Goal: Contribute content: Add original content to the website for others to see

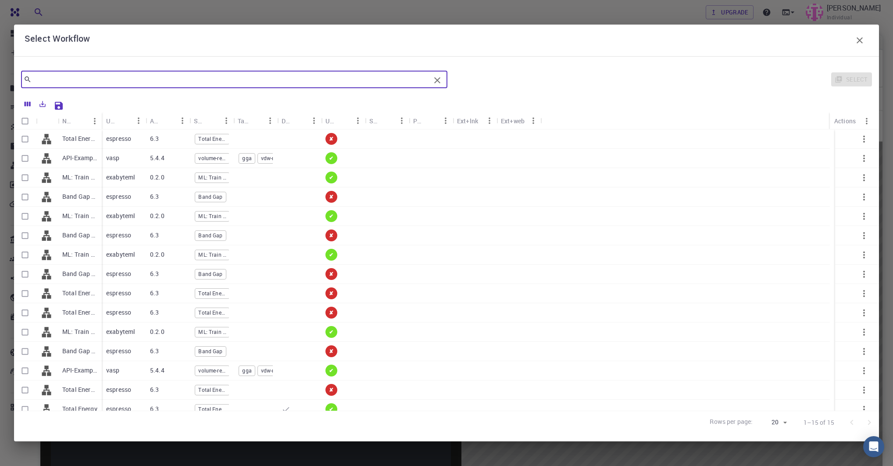
click at [317, 16] on div "Select Workflow ​ Select Name Used application Application Version Subworkflows…" at bounding box center [446, 233] width 893 height 466
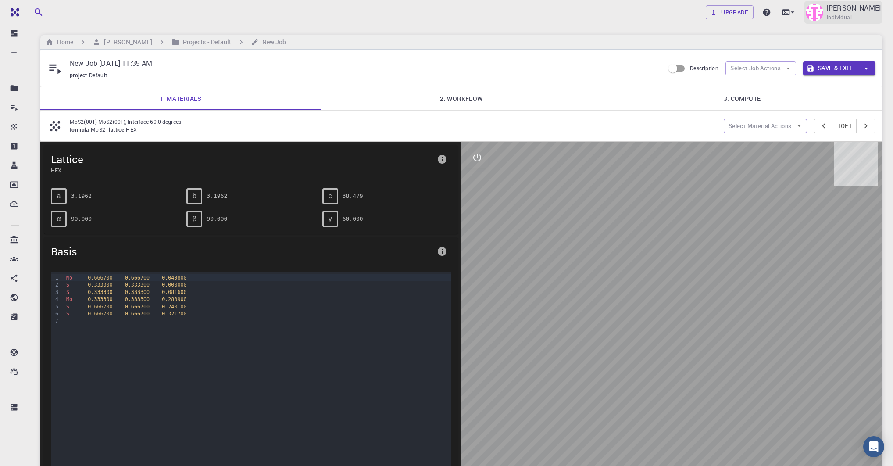
click at [867, 10] on p "[PERSON_NAME]" at bounding box center [854, 8] width 54 height 11
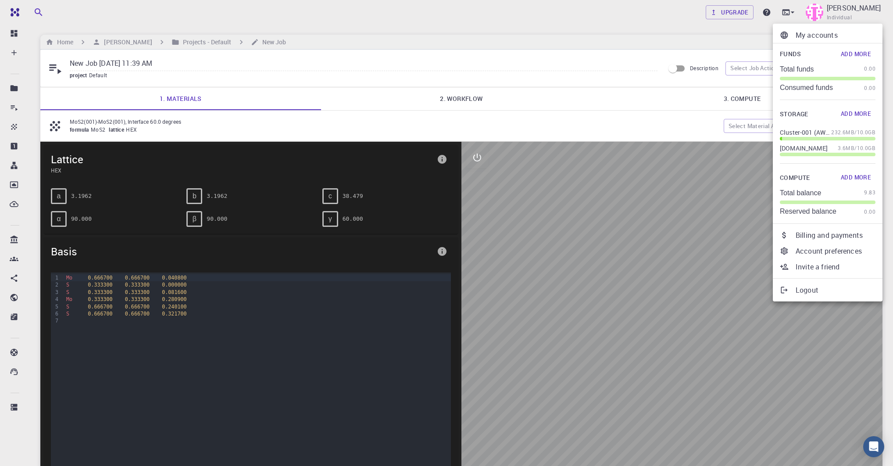
click at [810, 38] on p "My accounts" at bounding box center [835, 35] width 80 height 11
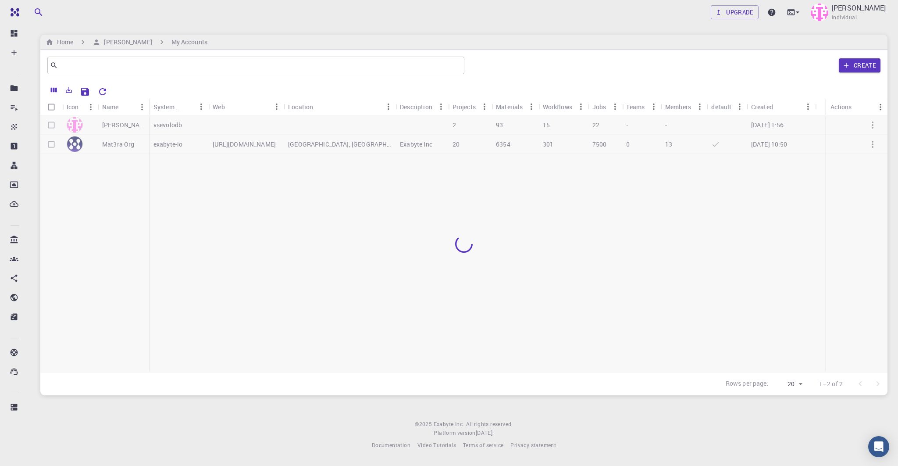
click at [106, 148] on div at bounding box center [463, 243] width 847 height 257
click at [118, 143] on p "Mat3ra Org" at bounding box center [118, 144] width 32 height 9
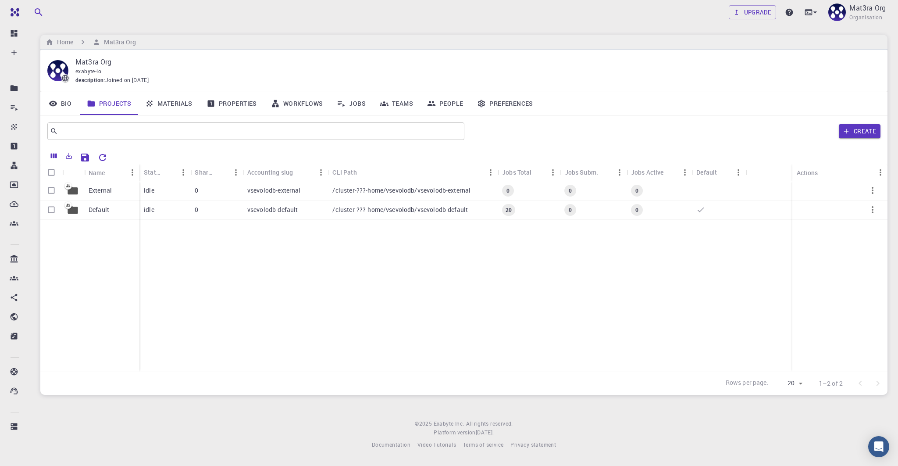
click at [167, 98] on link "Materials" at bounding box center [168, 103] width 61 height 23
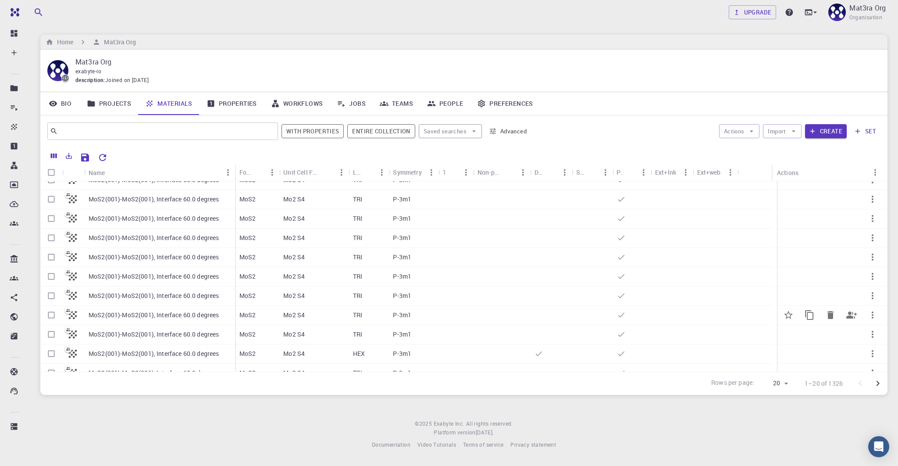
scroll to position [123, 0]
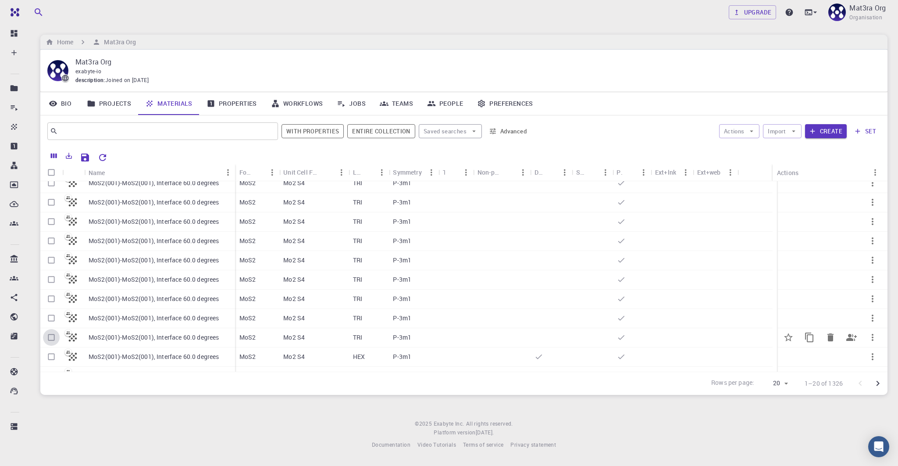
click at [50, 338] on input "Select row" at bounding box center [51, 337] width 17 height 17
checkbox input "true"
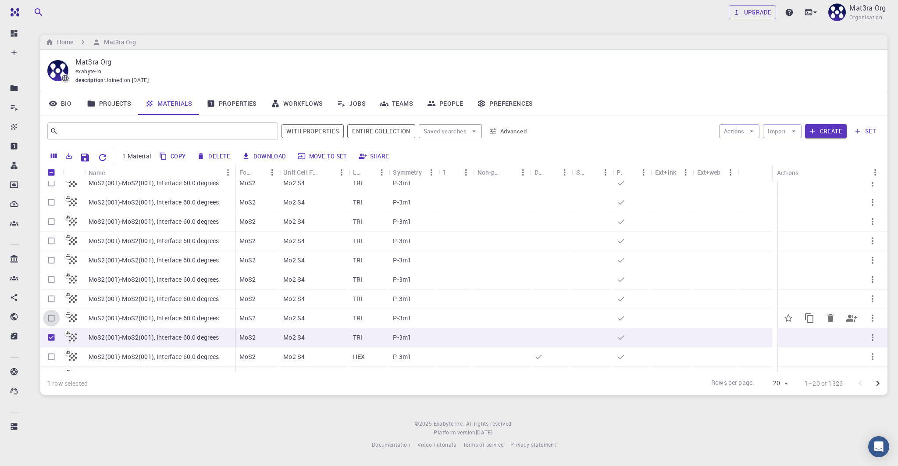
click at [53, 317] on input "Select row" at bounding box center [51, 318] width 17 height 17
checkbox input "true"
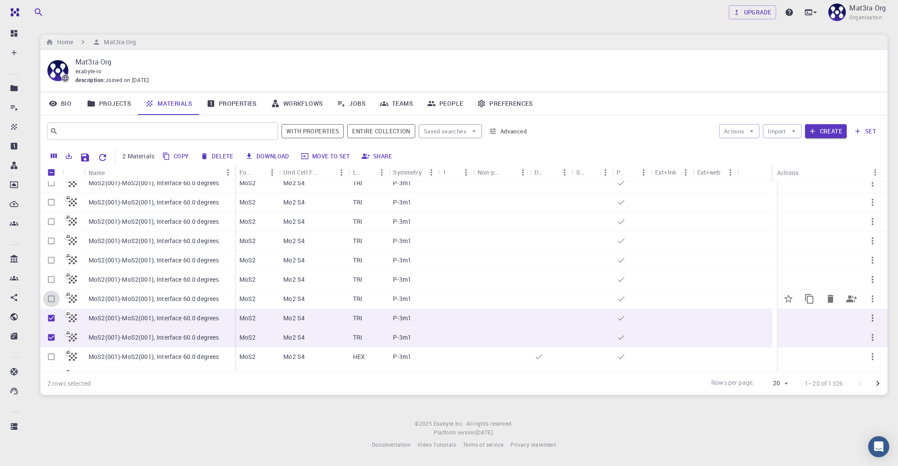
click at [52, 298] on input "Select row" at bounding box center [51, 298] width 17 height 17
checkbox input "true"
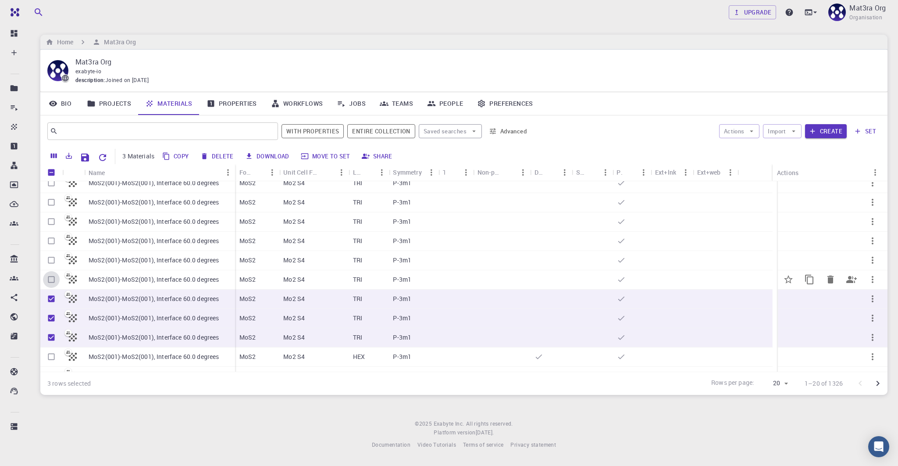
click at [50, 277] on input "Select row" at bounding box center [51, 279] width 17 height 17
checkbox input "true"
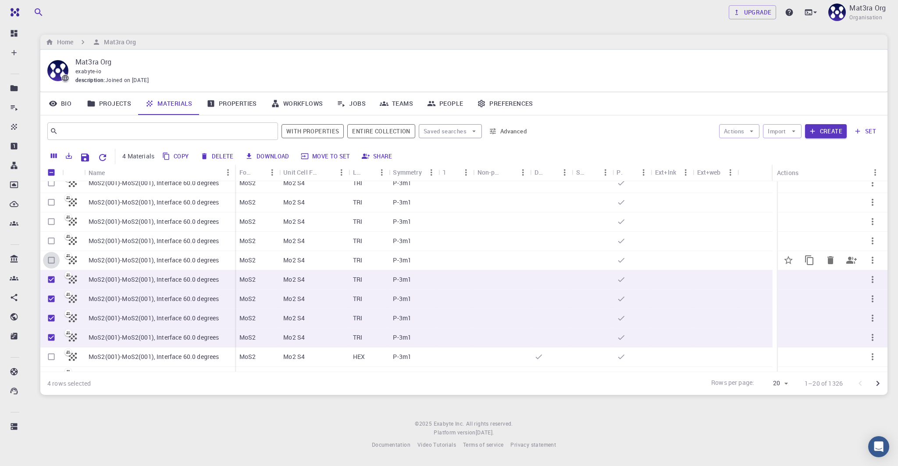
click at [52, 256] on input "Select row" at bounding box center [51, 260] width 17 height 17
checkbox input "true"
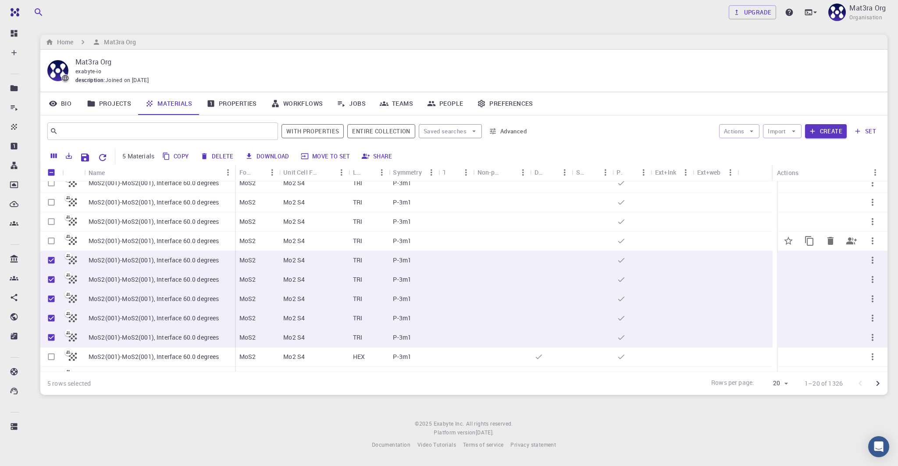
click at [52, 239] on input "Select row" at bounding box center [51, 240] width 17 height 17
checkbox input "true"
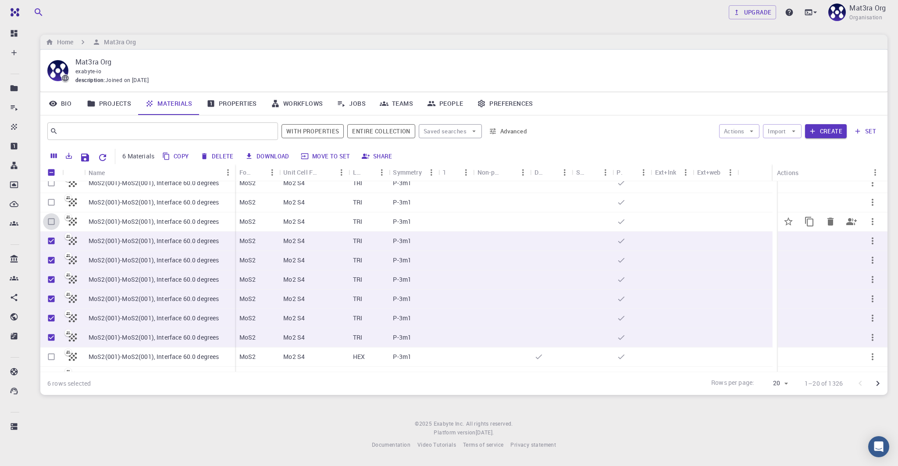
click at [52, 217] on input "Select row" at bounding box center [51, 221] width 17 height 17
checkbox input "true"
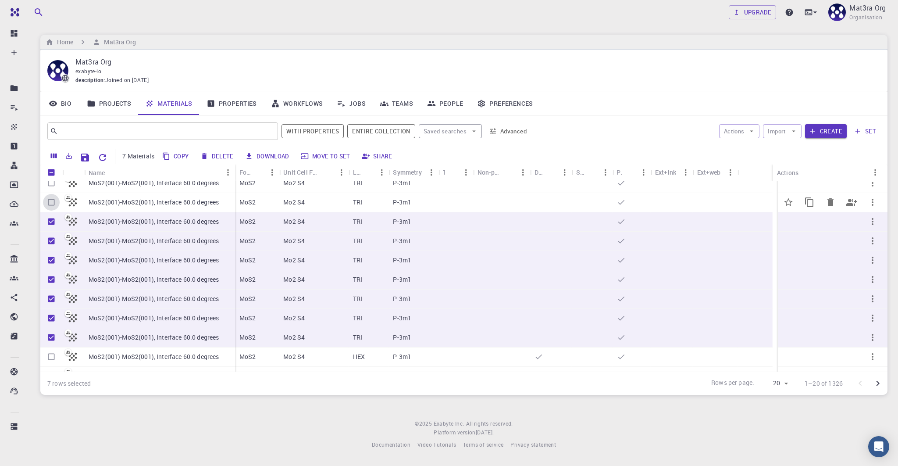
click at [52, 199] on input "Select row" at bounding box center [51, 202] width 17 height 17
checkbox input "true"
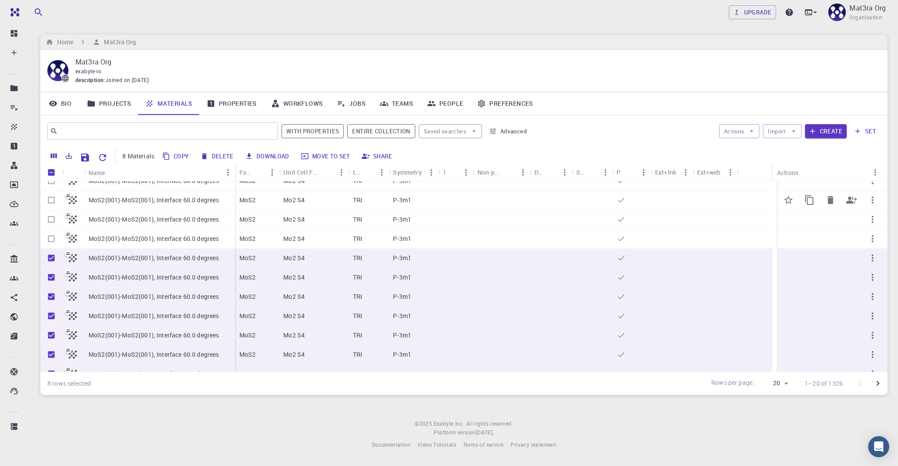
scroll to position [65, 0]
click at [52, 239] on input "Select row" at bounding box center [51, 240] width 17 height 17
checkbox input "true"
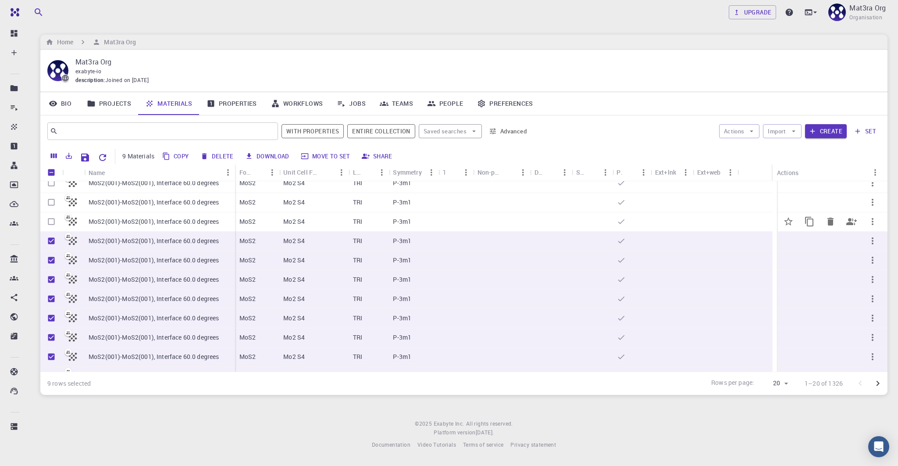
click at [52, 218] on input "Select row" at bounding box center [51, 221] width 17 height 17
checkbox input "true"
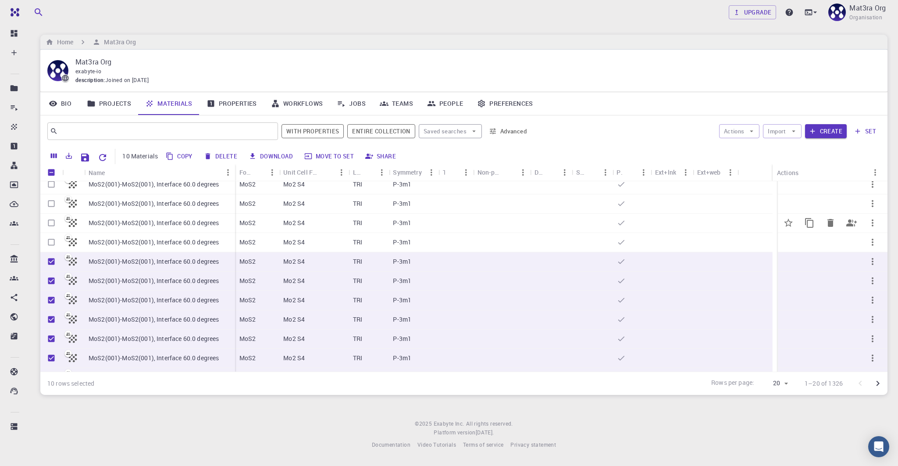
scroll to position [23, 0]
click at [51, 241] on input "Select row" at bounding box center [51, 244] width 17 height 17
checkbox input "true"
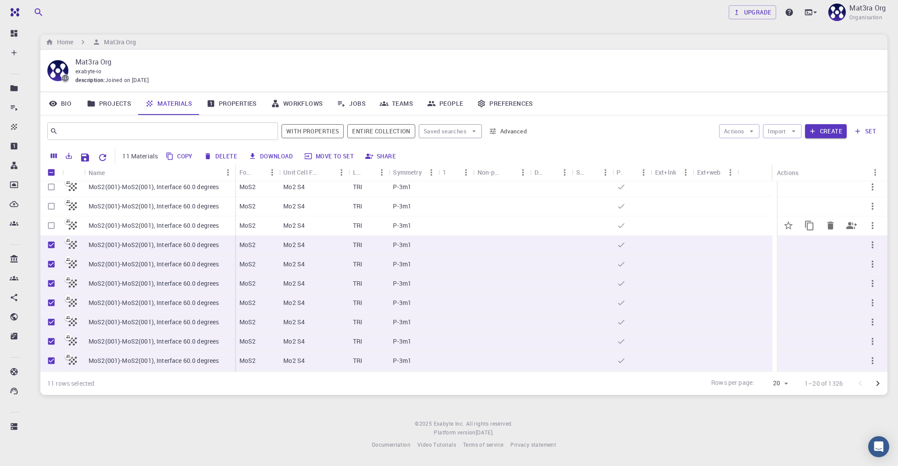
click at [51, 223] on input "Select row" at bounding box center [51, 225] width 17 height 17
checkbox input "true"
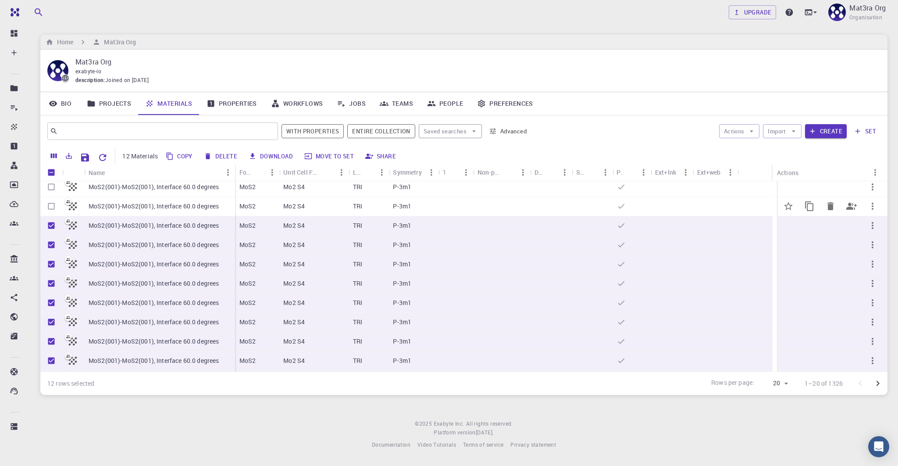
click at [52, 207] on input "Select row" at bounding box center [51, 206] width 17 height 17
checkbox input "true"
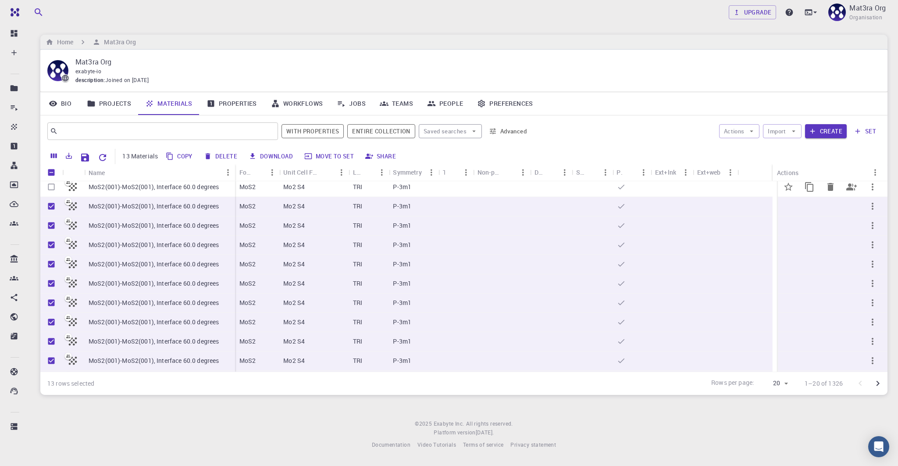
click at [51, 186] on input "Select row" at bounding box center [51, 186] width 17 height 17
checkbox input "true"
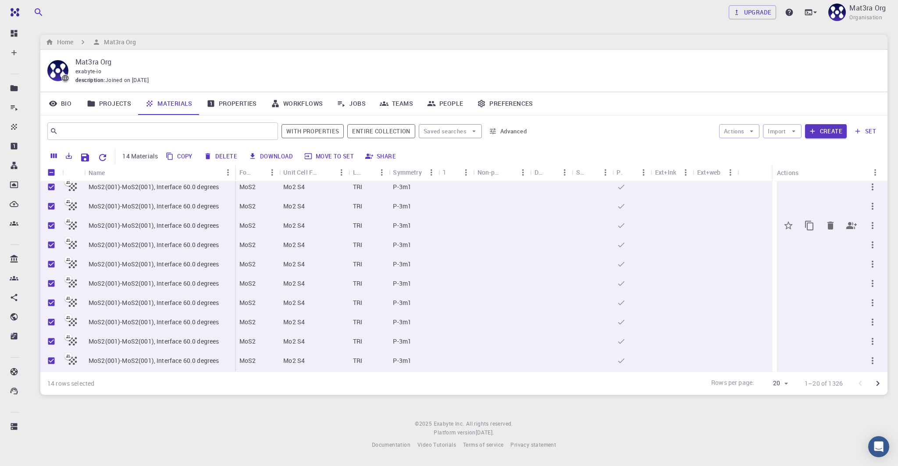
scroll to position [0, 0]
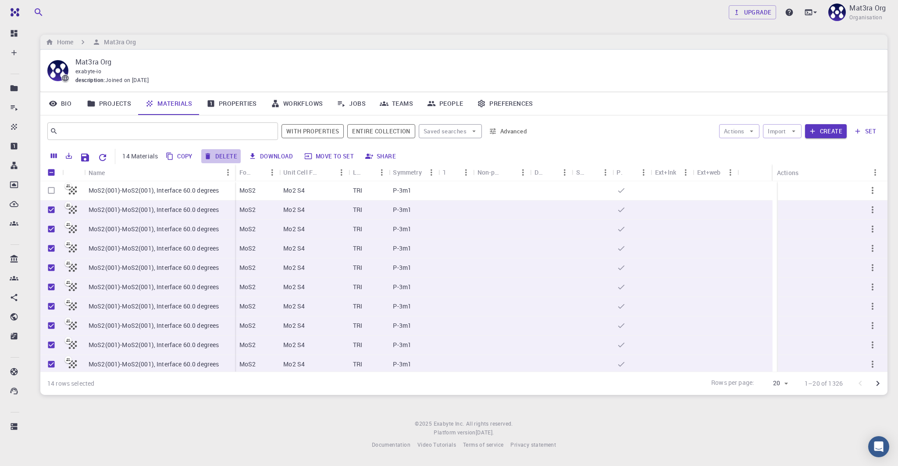
click at [222, 154] on button "Delete" at bounding box center [220, 156] width 39 height 14
checkbox input "false"
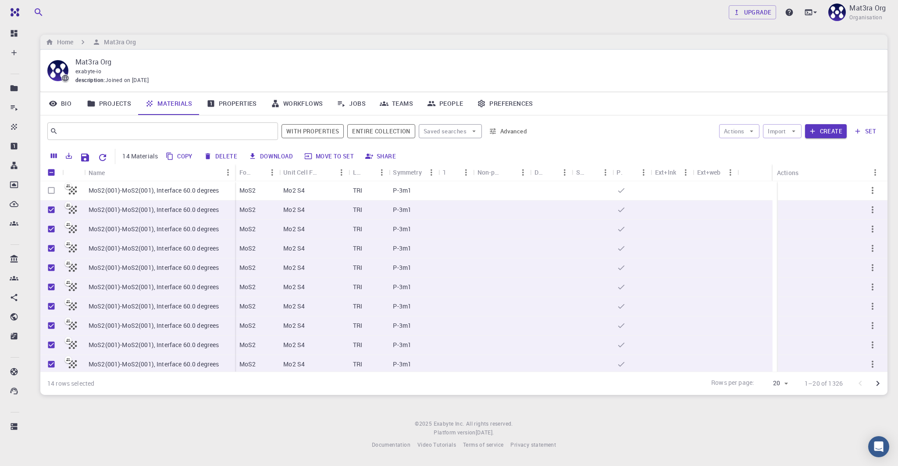
checkbox input "false"
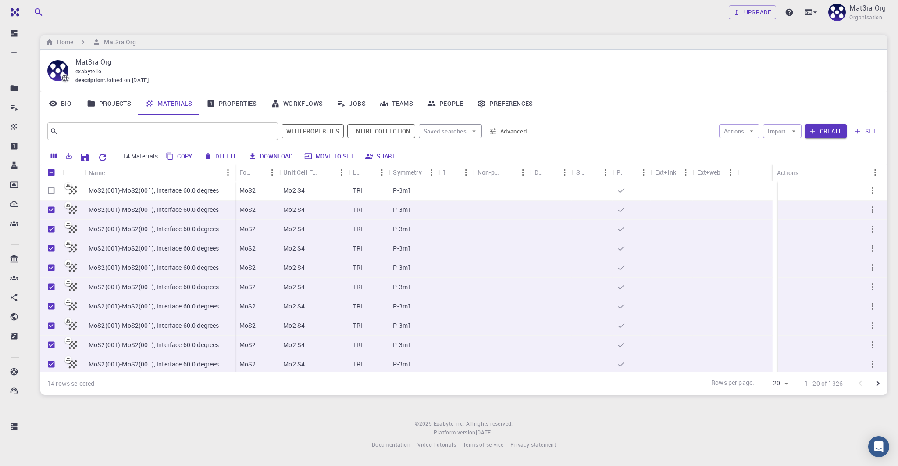
checkbox input "false"
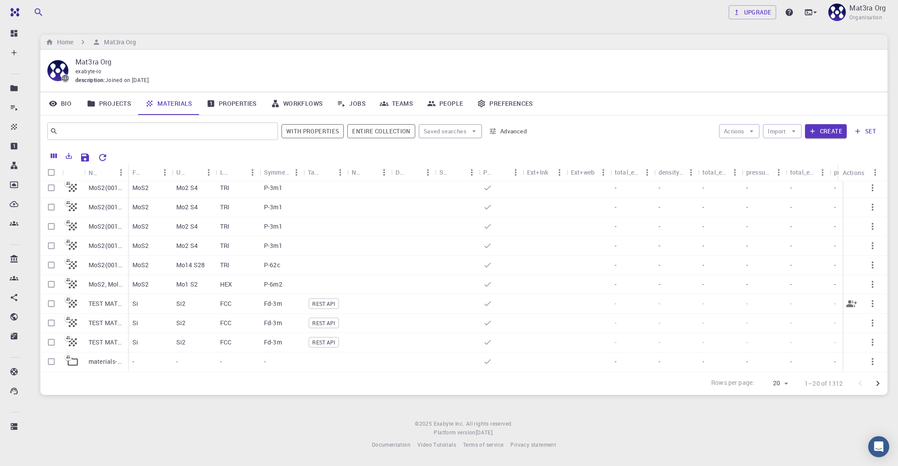
scroll to position [200, 0]
drag, startPoint x: 127, startPoint y: 168, endPoint x: 147, endPoint y: 167, distance: 20.2
click at [150, 167] on div "Name" at bounding box center [154, 172] width 9 height 17
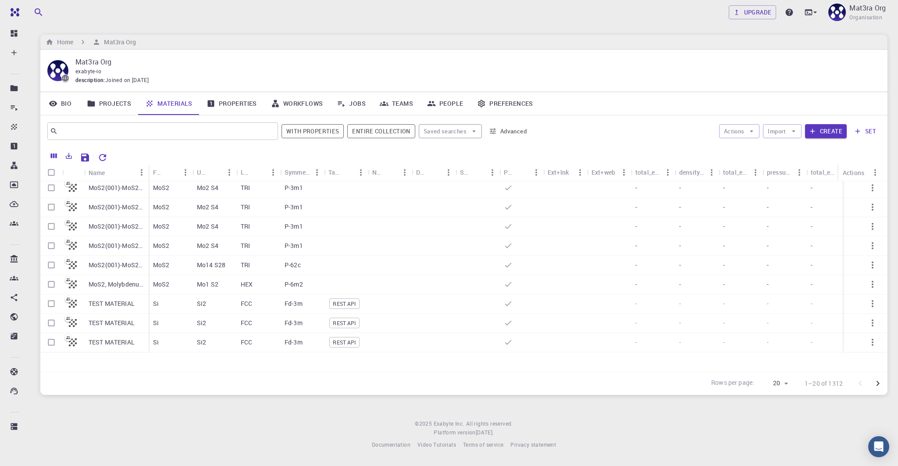
scroll to position [0, 0]
click at [50, 247] on input "Select row" at bounding box center [51, 248] width 17 height 17
checkbox input "true"
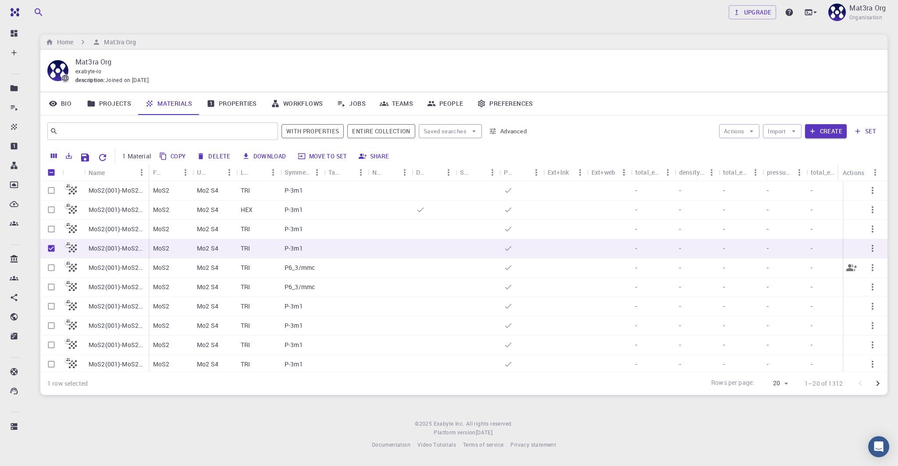
click at [51, 266] on input "Select row" at bounding box center [51, 267] width 17 height 17
checkbox input "true"
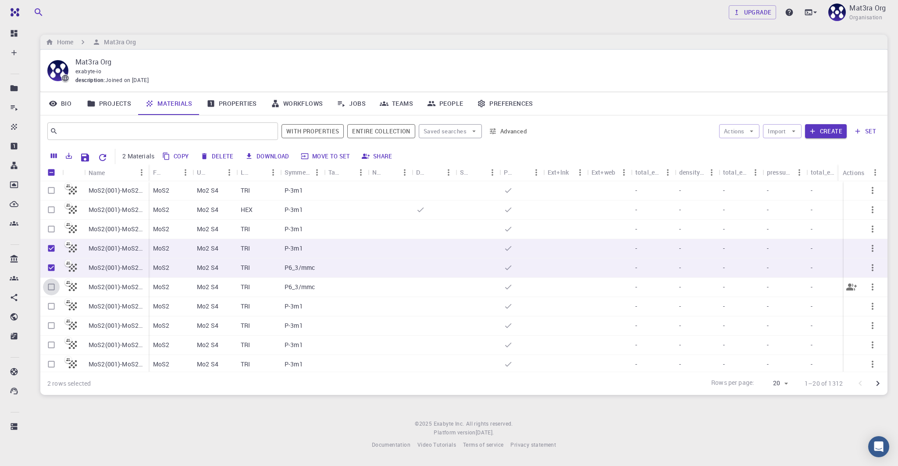
click at [51, 286] on input "Select row" at bounding box center [51, 286] width 17 height 17
checkbox input "true"
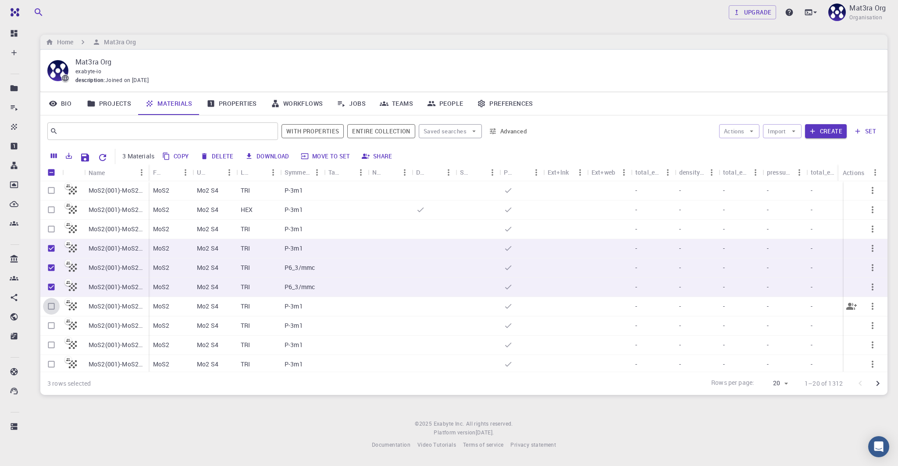
click at [50, 306] on input "Select row" at bounding box center [51, 306] width 17 height 17
checkbox input "true"
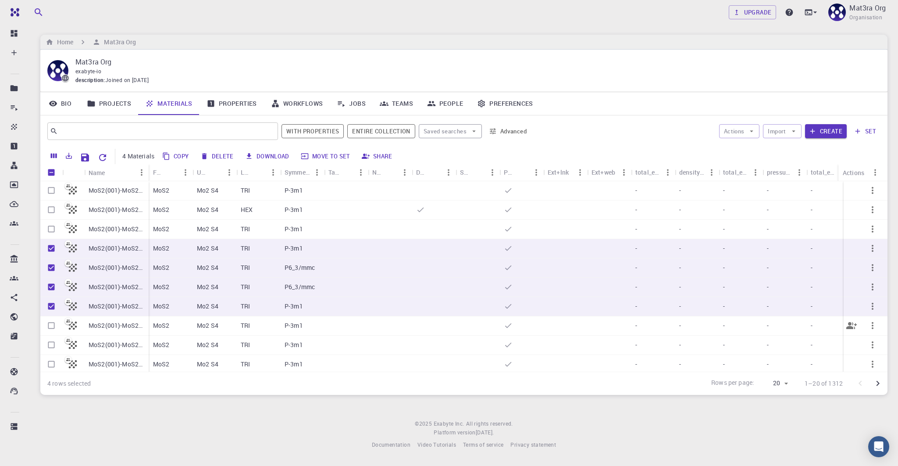
click at [50, 326] on input "Select row" at bounding box center [51, 325] width 17 height 17
checkbox input "true"
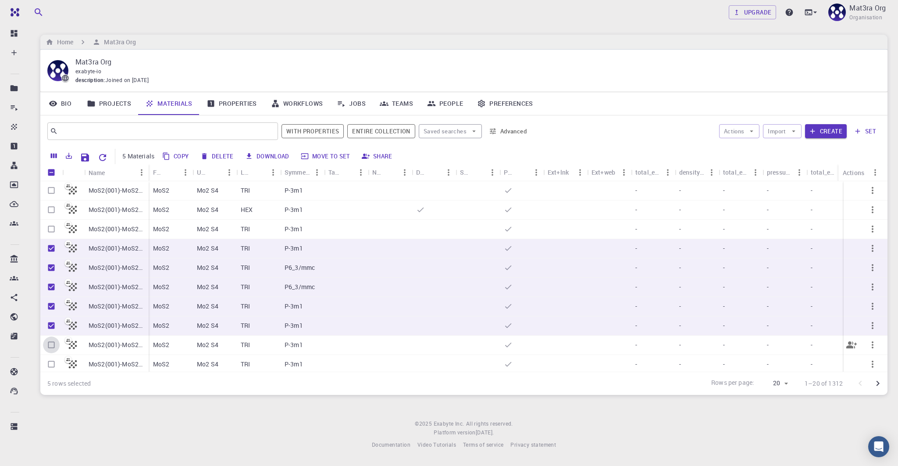
click at [50, 346] on input "Select row" at bounding box center [51, 344] width 17 height 17
checkbox input "true"
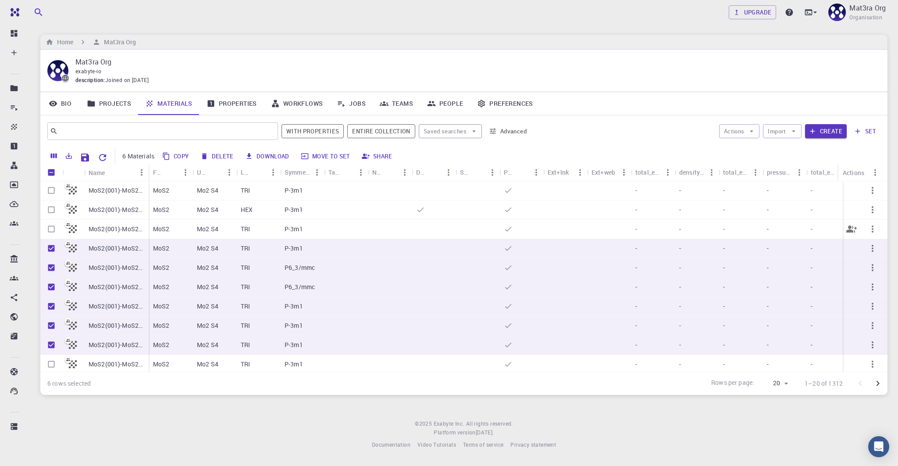
drag, startPoint x: 53, startPoint y: 228, endPoint x: 53, endPoint y: 268, distance: 39.5
click at [53, 228] on input "Select row" at bounding box center [51, 229] width 17 height 17
checkbox input "true"
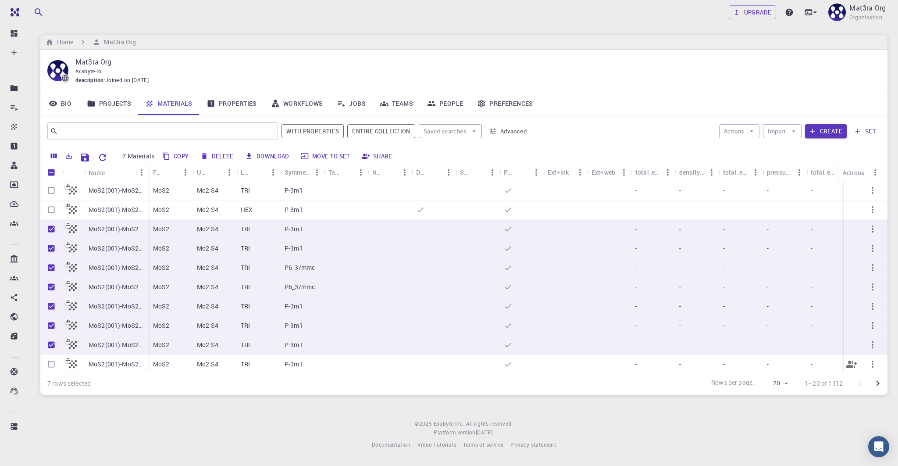
click at [50, 364] on input "Select row" at bounding box center [51, 364] width 17 height 17
checkbox input "true"
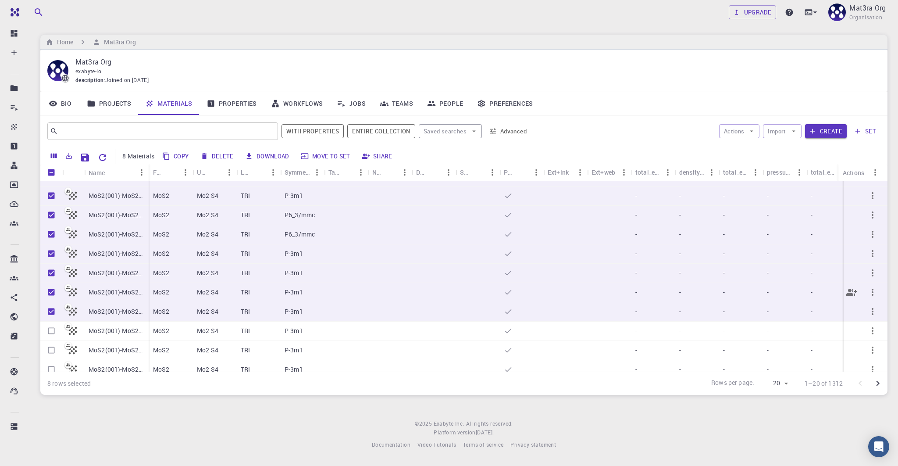
scroll to position [53, 0]
click at [51, 330] on input "Select row" at bounding box center [51, 330] width 17 height 17
checkbox input "true"
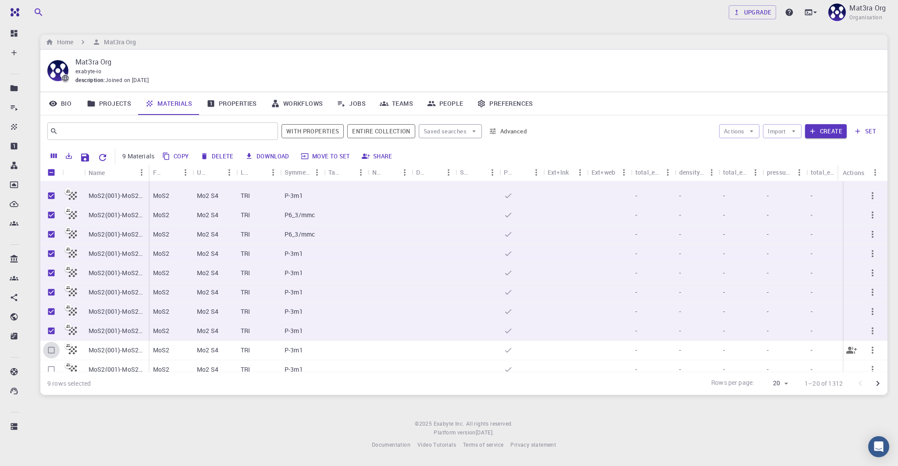
click at [52, 349] on input "Select row" at bounding box center [51, 350] width 17 height 17
checkbox input "true"
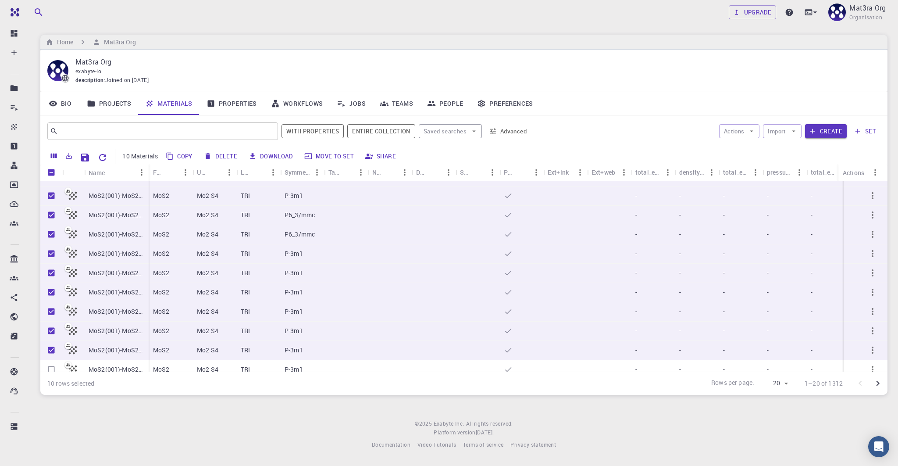
click at [222, 156] on button "Delete" at bounding box center [220, 156] width 39 height 14
checkbox input "false"
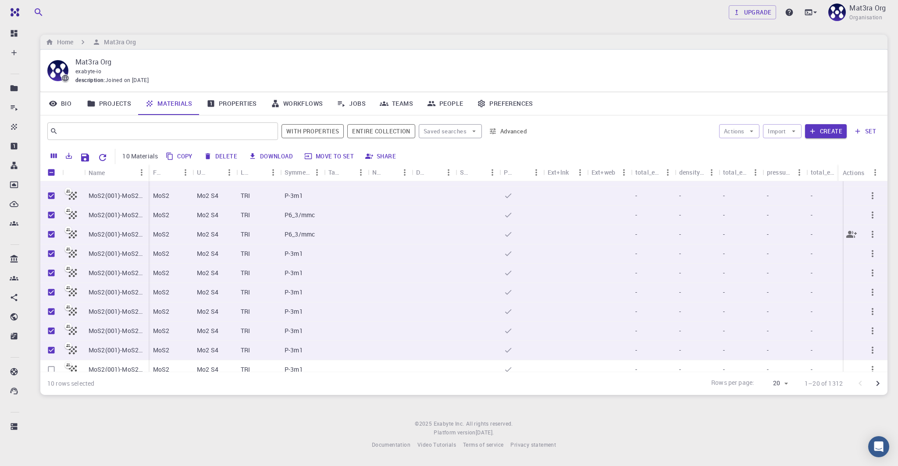
checkbox input "false"
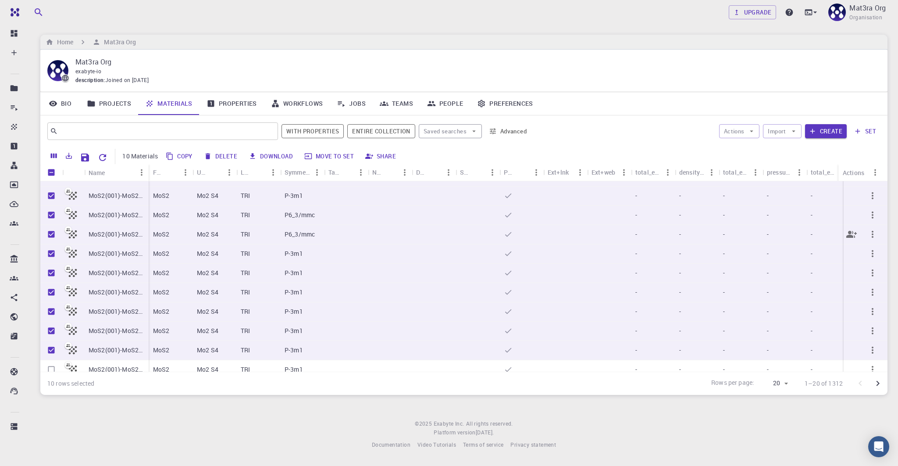
checkbox input "false"
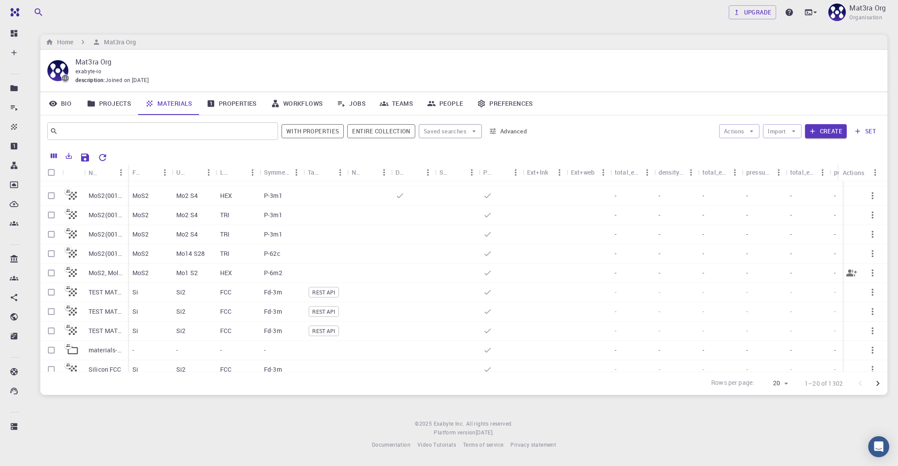
scroll to position [0, 0]
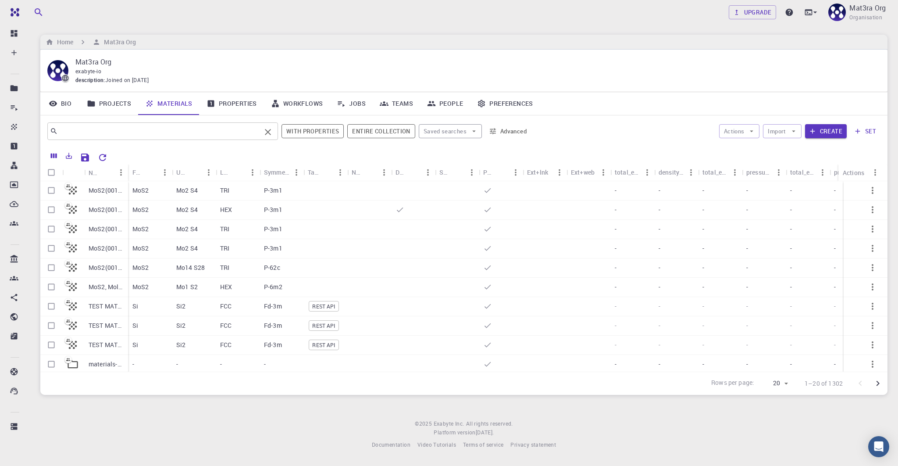
click at [108, 135] on input "text" at bounding box center [159, 131] width 203 height 12
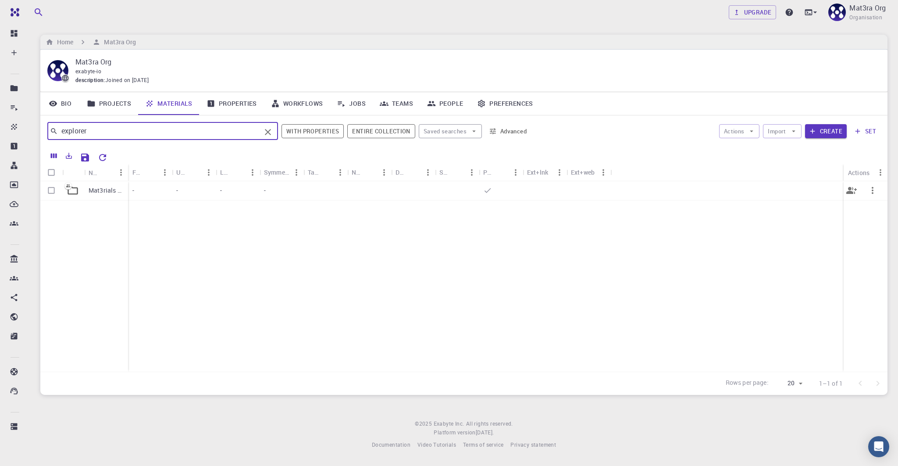
type input "explorer"
click at [95, 191] on p "Mat3rials Explorer" at bounding box center [106, 190] width 35 height 9
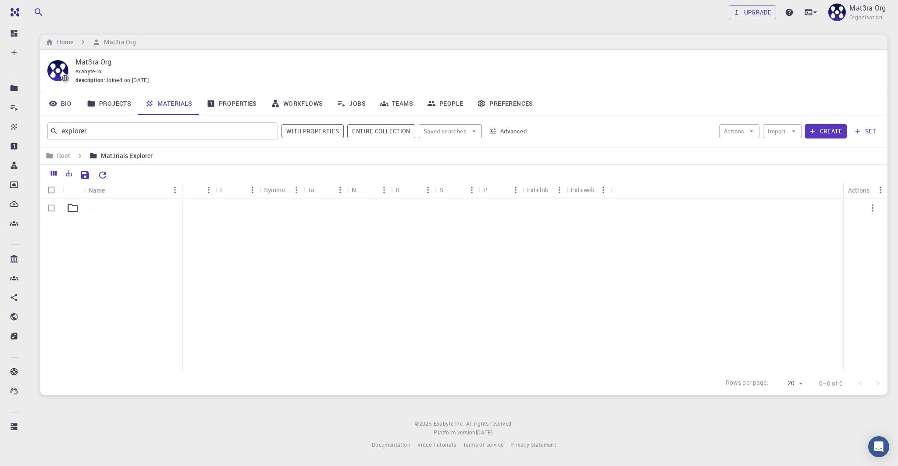
drag, startPoint x: 127, startPoint y: 187, endPoint x: 182, endPoint y: 187, distance: 55.2
click at [182, 187] on div "Name" at bounding box center [182, 190] width 9 height 17
click at [122, 162] on div "Root Mat3rials Explorer" at bounding box center [463, 155] width 847 height 17
click at [116, 157] on h6 "Mat3rials Explorer" at bounding box center [124, 156] width 55 height 10
click at [75, 212] on icon at bounding box center [73, 208] width 12 height 12
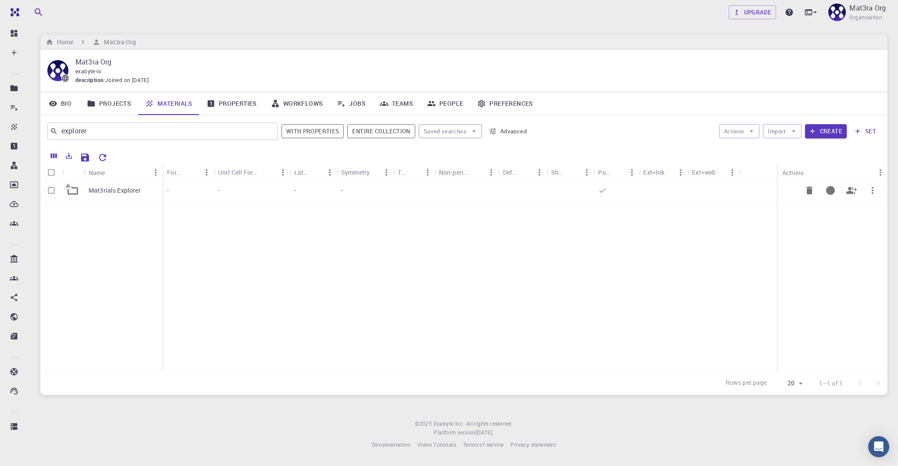
click at [89, 186] on p "Mat3rials Explorer" at bounding box center [115, 190] width 52 height 9
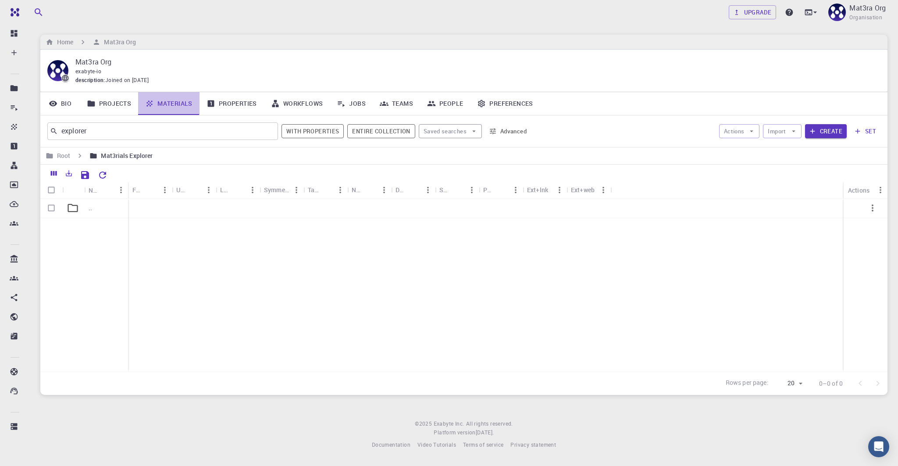
click at [175, 103] on link "Materials" at bounding box center [168, 103] width 61 height 23
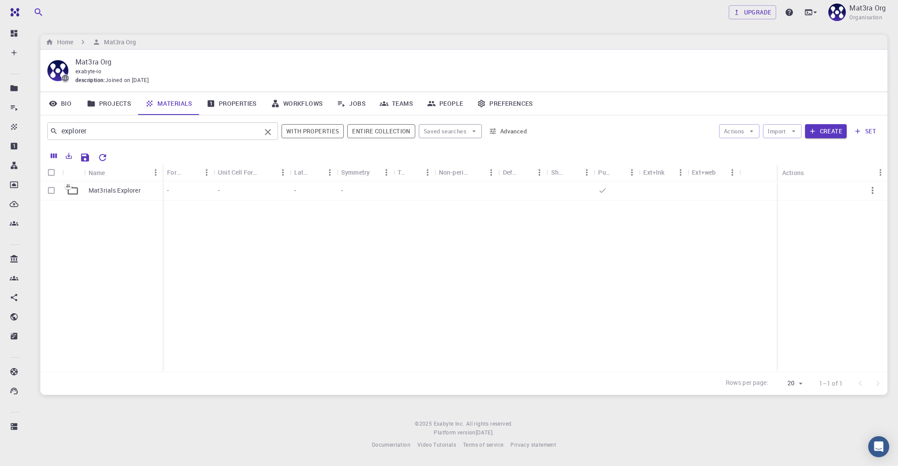
click at [271, 128] on icon "Clear" at bounding box center [268, 132] width 11 height 11
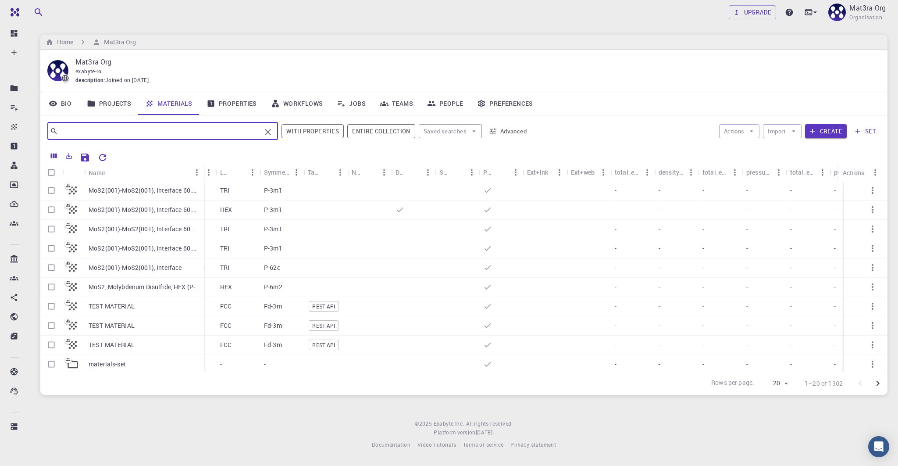
drag, startPoint x: 127, startPoint y: 169, endPoint x: 203, endPoint y: 170, distance: 75.9
click at [203, 170] on div "Name" at bounding box center [204, 172] width 9 height 17
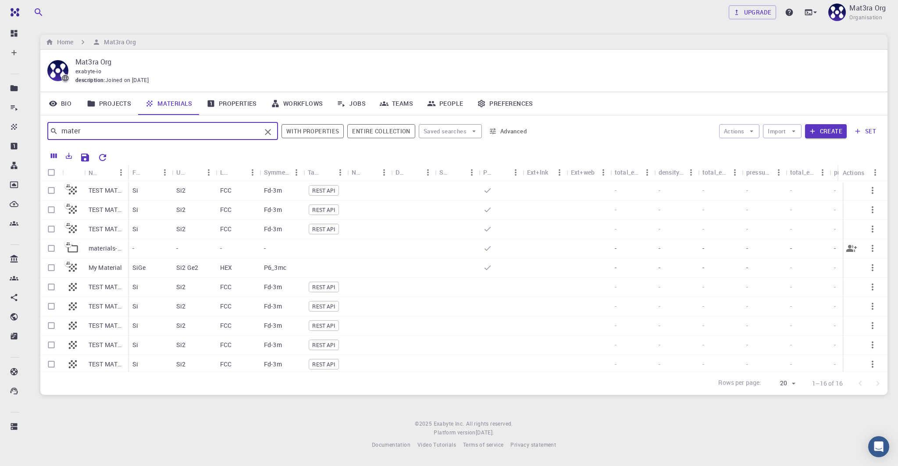
scroll to position [3, 0]
drag, startPoint x: 127, startPoint y: 169, endPoint x: 196, endPoint y: 169, distance: 68.8
click at [173, 169] on div "Name" at bounding box center [168, 172] width 9 height 17
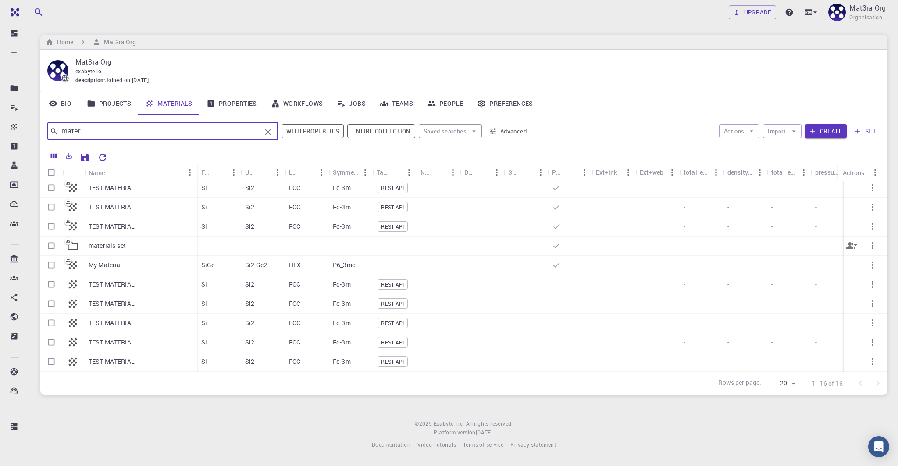
scroll to position [123, 0]
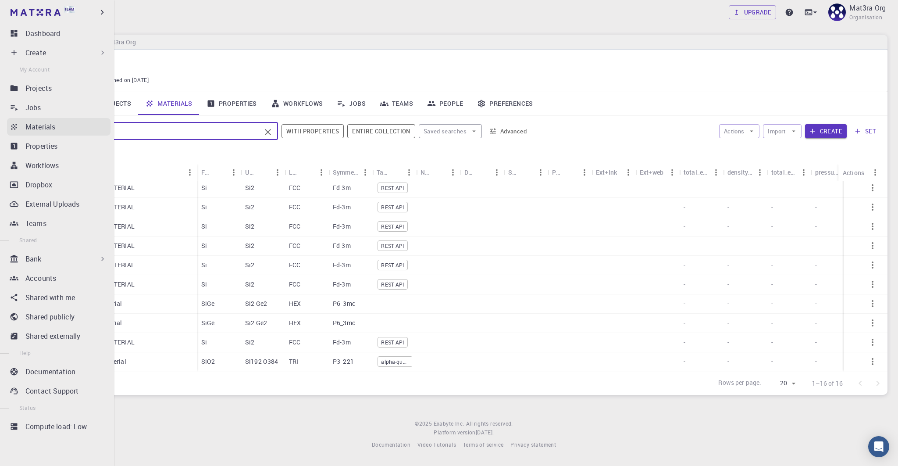
drag, startPoint x: 106, startPoint y: 130, endPoint x: 11, endPoint y: 126, distance: 95.2
click at [11, 126] on div "Team Dashboard Create New Job New Material Create Material Upload File Import f…" at bounding box center [449, 231] width 898 height 463
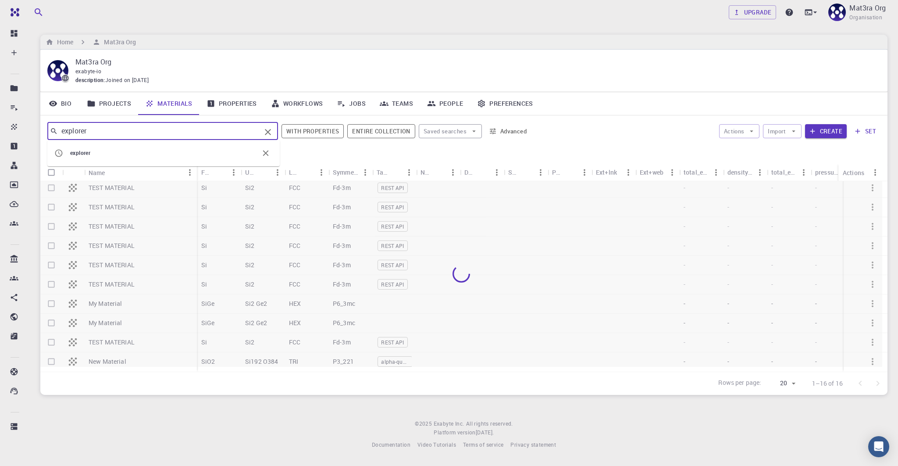
scroll to position [0, 0]
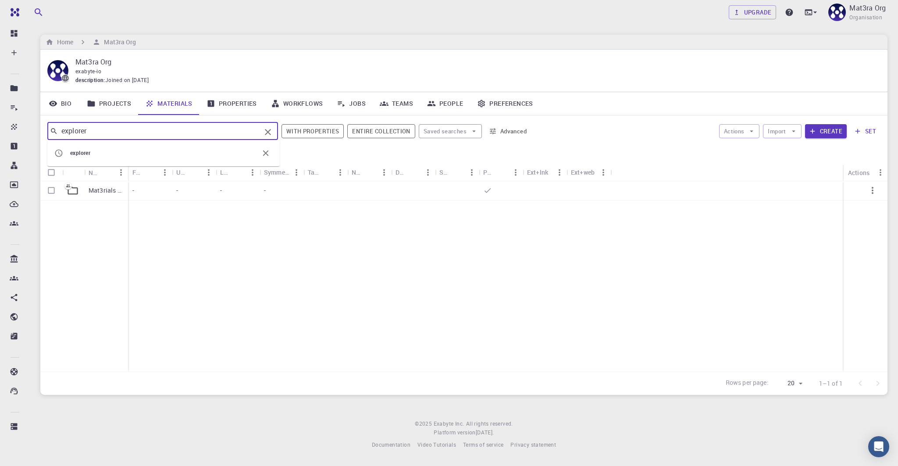
type input "explorer"
click at [99, 186] on p "Mat3rials Explorer" at bounding box center [106, 190] width 35 height 9
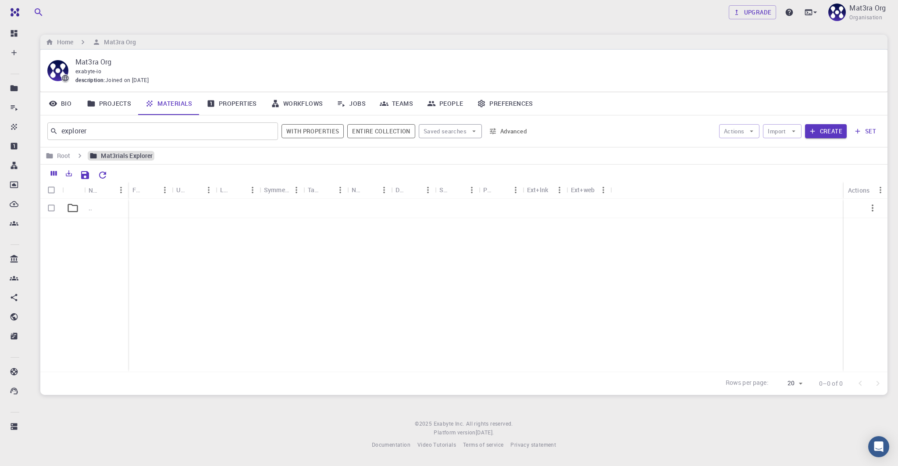
click at [139, 153] on h6 "Mat3rials Explorer" at bounding box center [124, 156] width 55 height 10
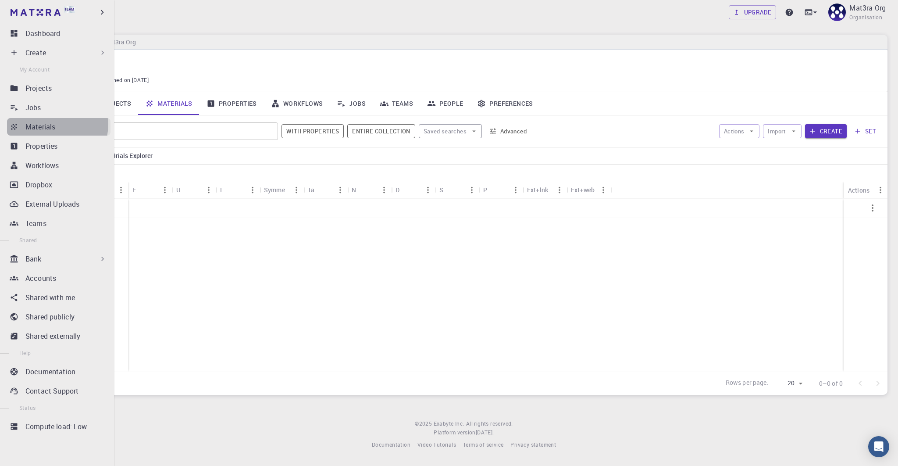
click at [51, 124] on p "Materials" at bounding box center [40, 126] width 30 height 11
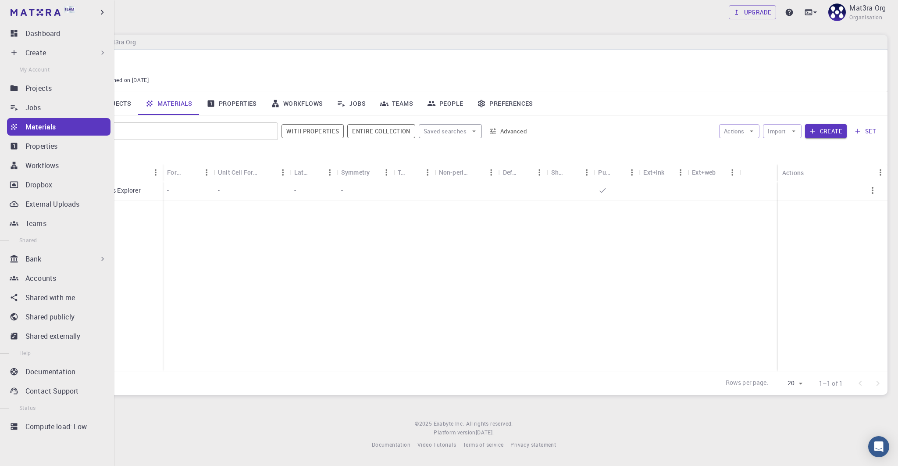
click at [42, 262] on div "Bank" at bounding box center [66, 258] width 82 height 11
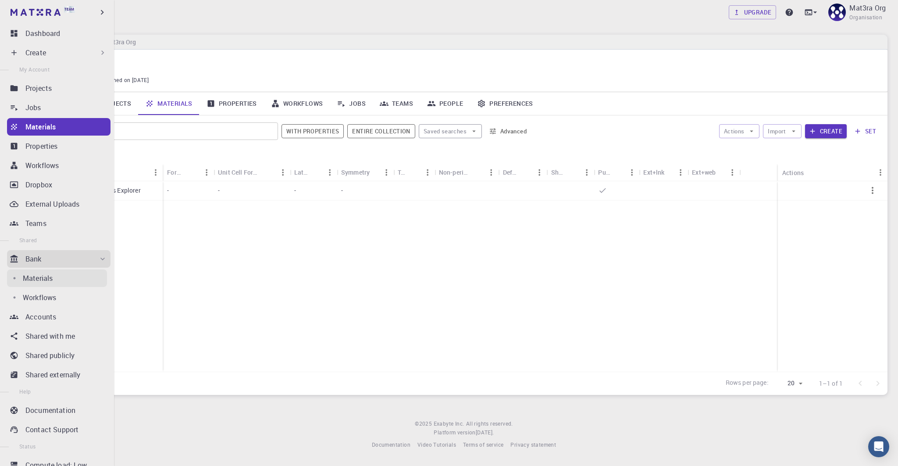
click at [51, 278] on p "Materials" at bounding box center [38, 278] width 30 height 11
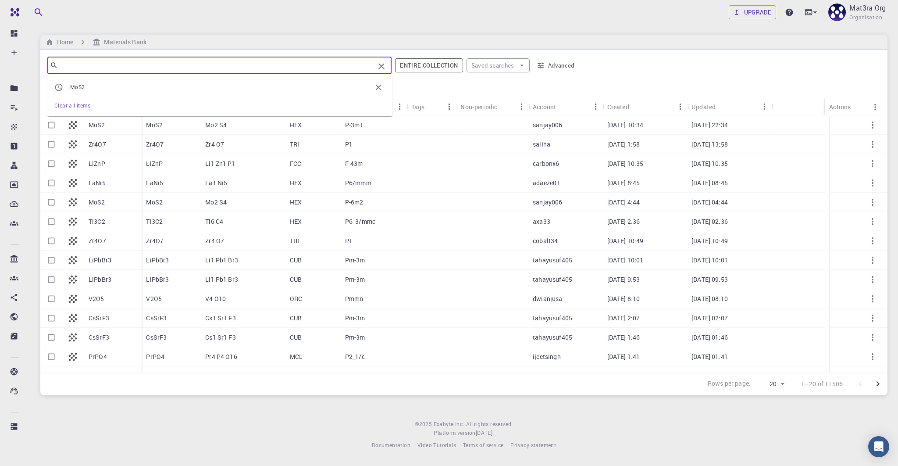
click at [125, 66] on input "text" at bounding box center [216, 65] width 317 height 12
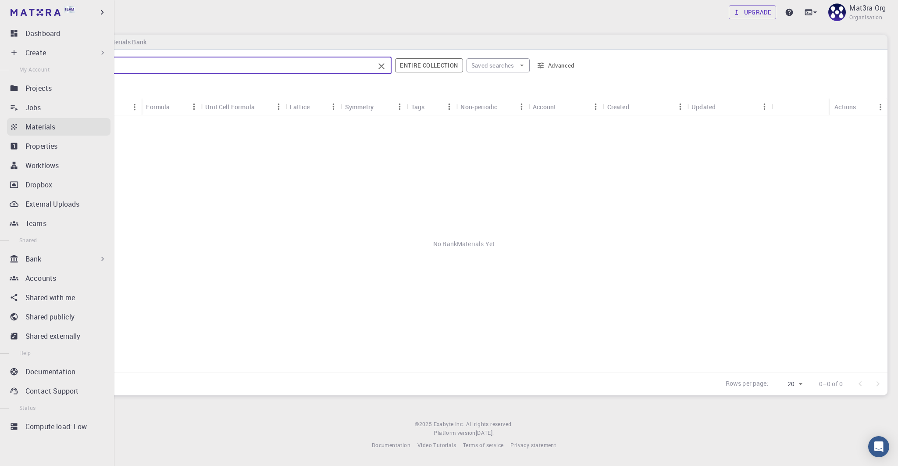
type input "explorer"
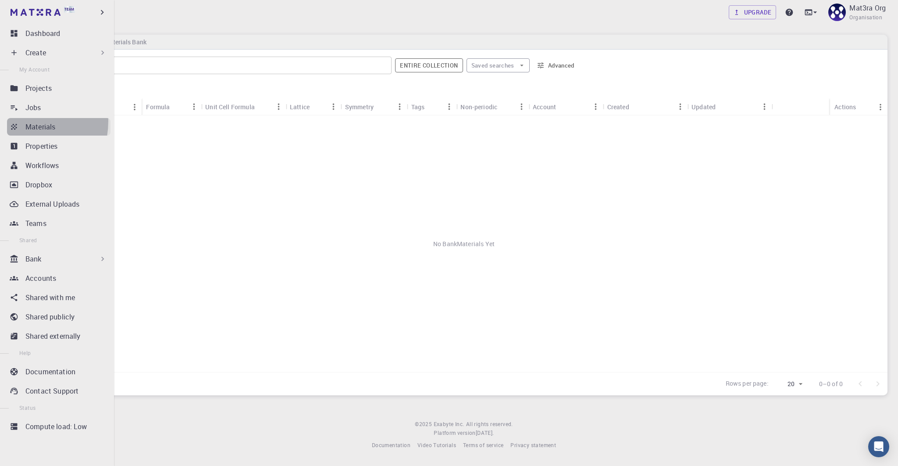
click at [20, 121] on link "Materials" at bounding box center [58, 127] width 103 height 18
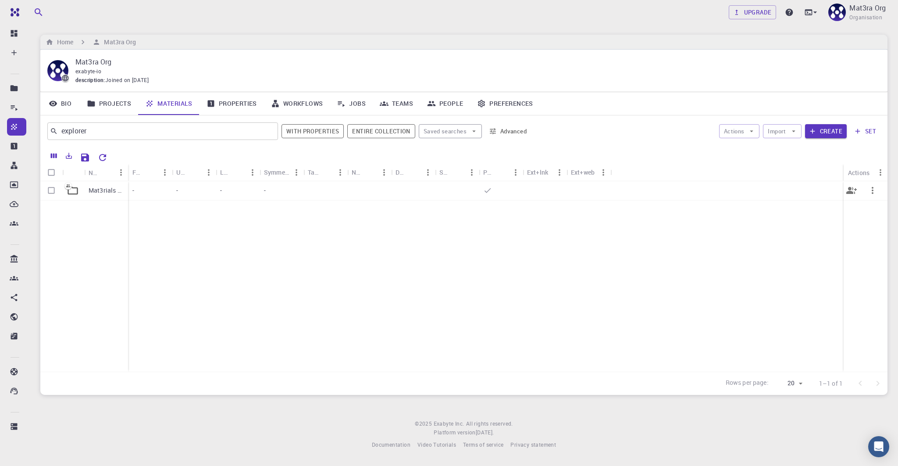
click at [100, 189] on p "Mat3rials Explorer" at bounding box center [106, 190] width 35 height 9
click at [88, 207] on div ".." at bounding box center [106, 208] width 44 height 19
click at [861, 10] on p "Mat3ra Org" at bounding box center [867, 8] width 36 height 11
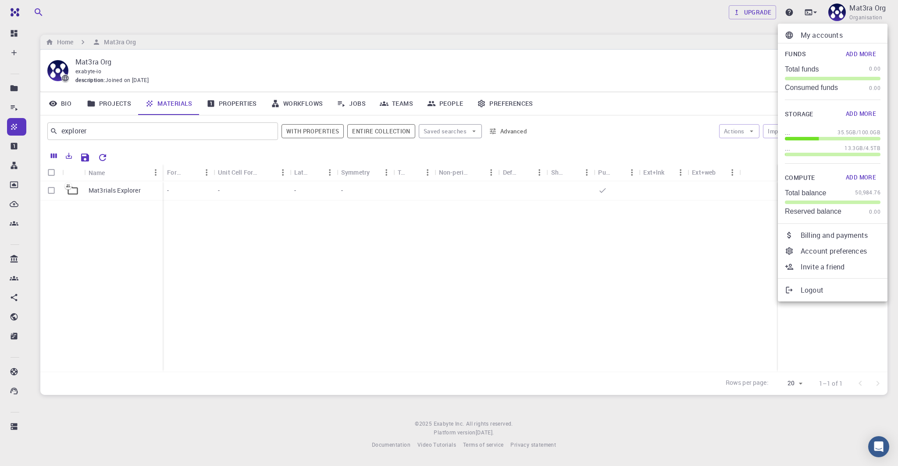
click at [823, 34] on p "My accounts" at bounding box center [841, 35] width 80 height 11
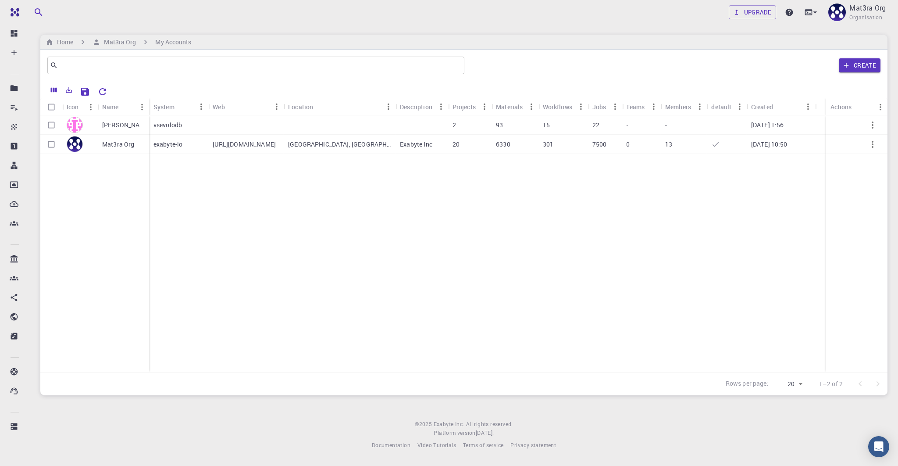
click at [105, 123] on p "[PERSON_NAME]" at bounding box center [123, 125] width 43 height 9
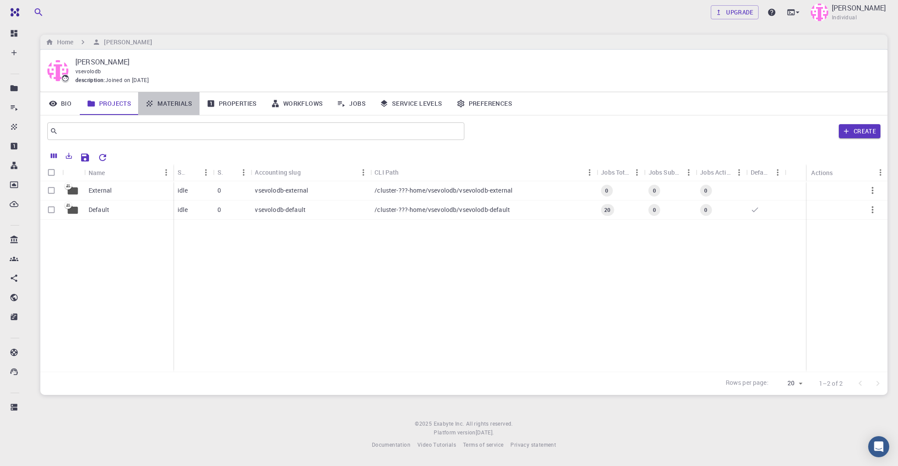
click at [176, 101] on link "Materials" at bounding box center [168, 103] width 61 height 23
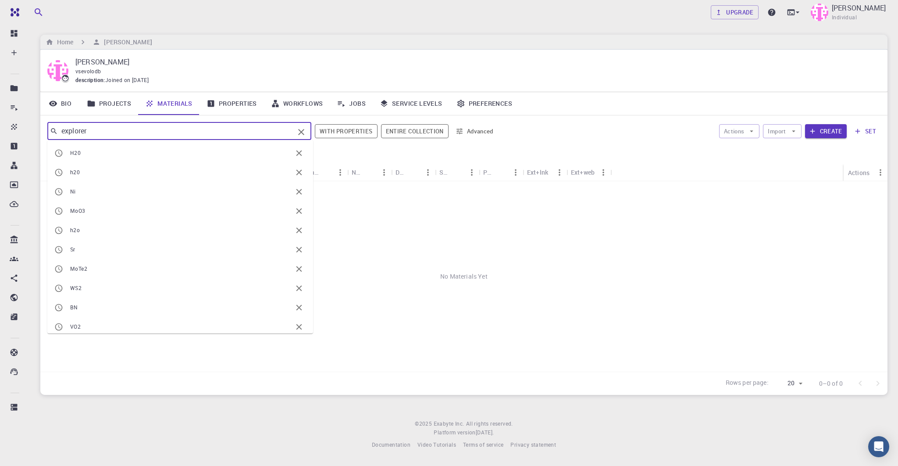
click at [110, 132] on input "explorer" at bounding box center [176, 131] width 236 height 12
click at [828, 18] on img at bounding box center [820, 13] width 18 height 18
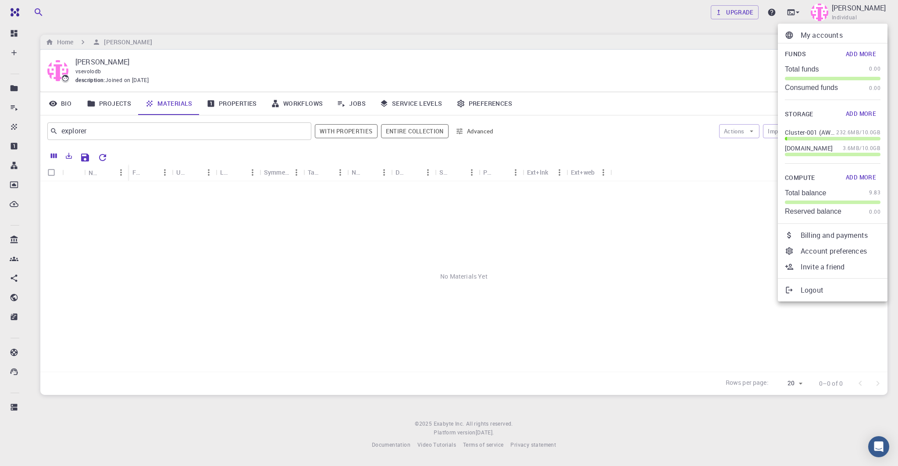
click at [810, 41] on li "My accounts" at bounding box center [833, 35] width 110 height 16
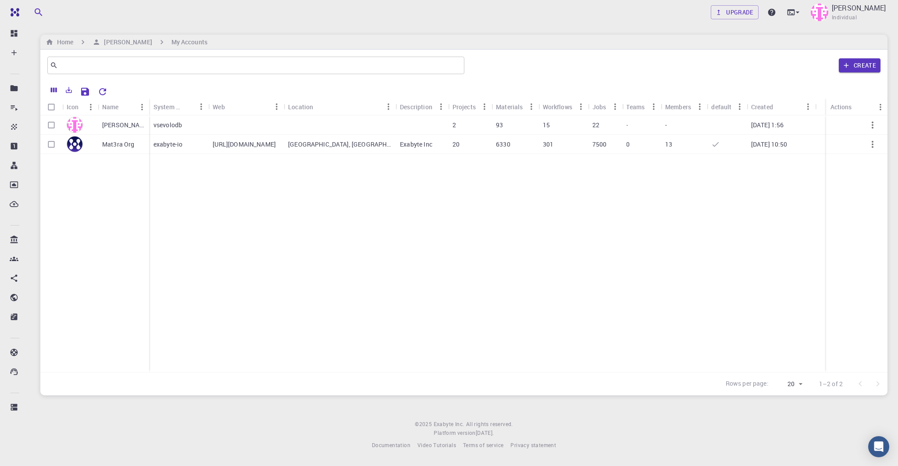
click at [112, 143] on p "Mat3ra Org" at bounding box center [118, 144] width 32 height 9
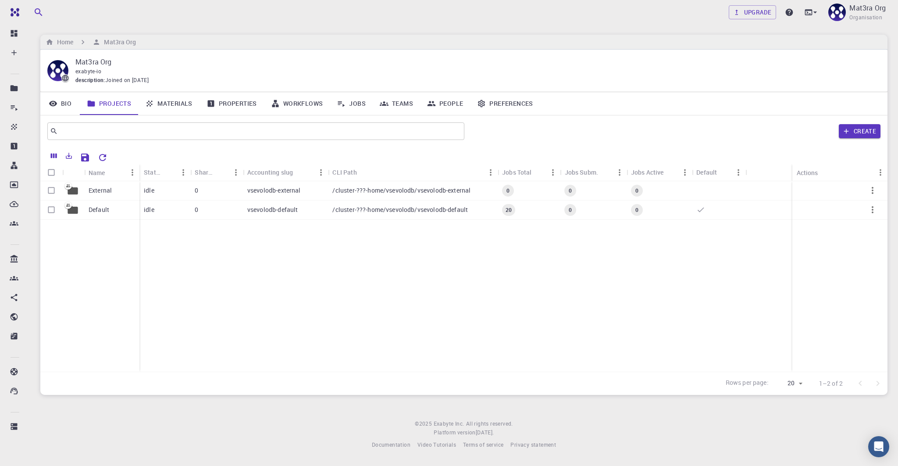
click at [167, 106] on link "Materials" at bounding box center [168, 103] width 61 height 23
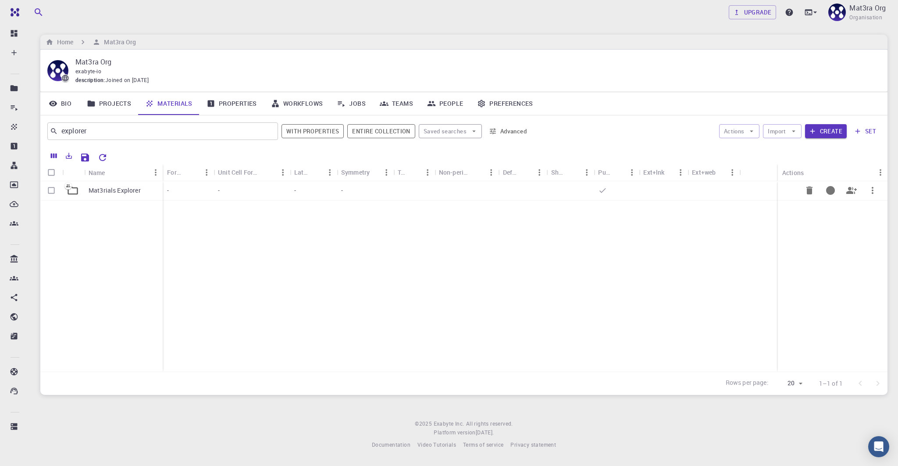
click at [100, 186] on p "Mat3rials Explorer" at bounding box center [115, 190] width 52 height 9
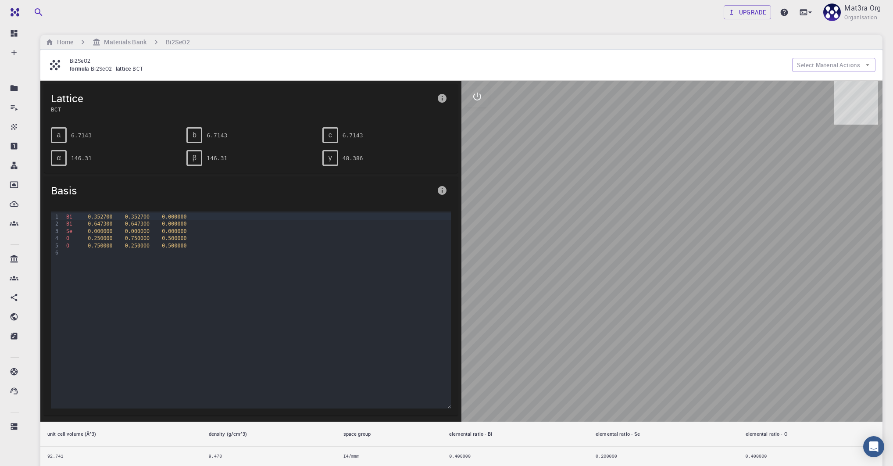
click at [599, 198] on div at bounding box center [671, 251] width 421 height 341
click at [177, 40] on h6 "Bi2SeO2" at bounding box center [178, 42] width 25 height 10
click at [132, 42] on h6 "Materials Bank" at bounding box center [123, 42] width 46 height 10
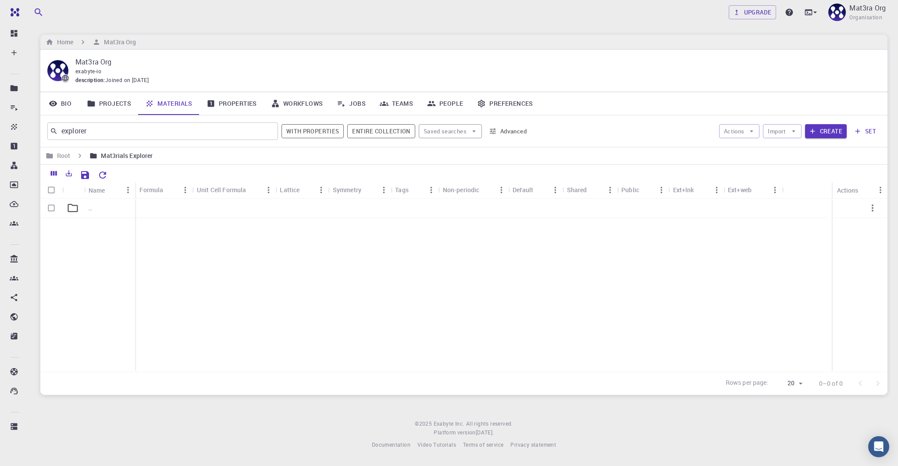
click at [509, 131] on button "Advanced" at bounding box center [508, 131] width 46 height 14
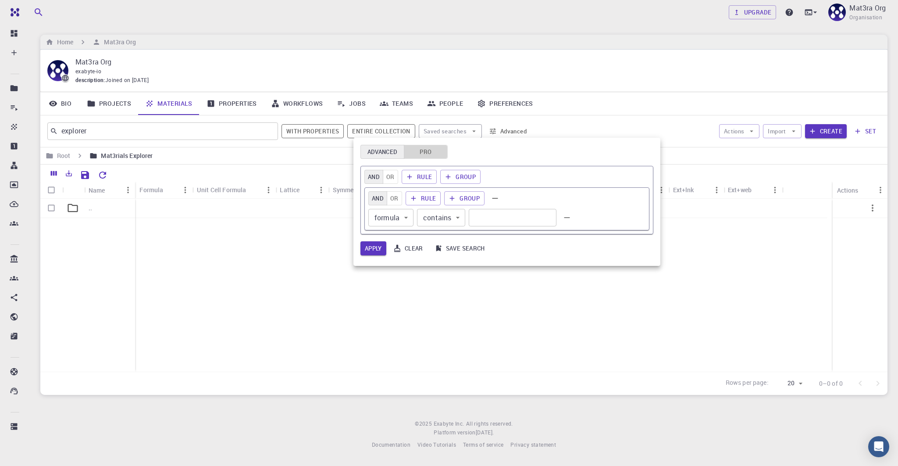
click at [415, 151] on button "Pro" at bounding box center [426, 152] width 44 height 14
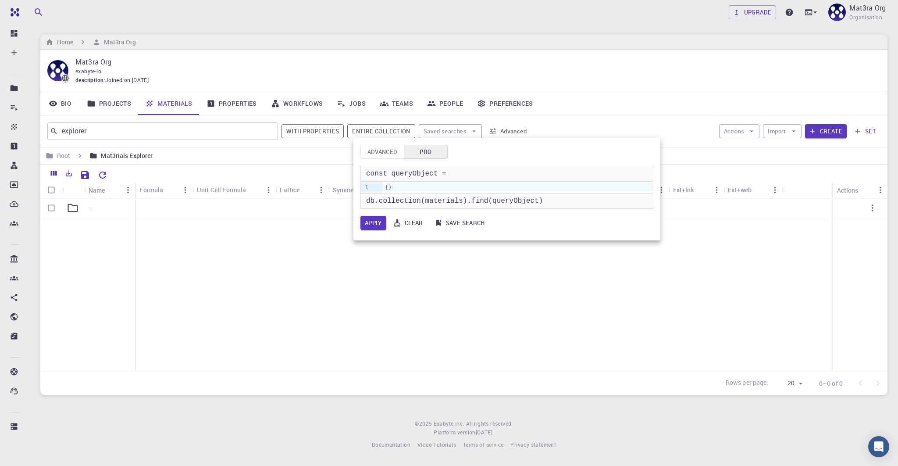
click at [387, 152] on button "Advanced" at bounding box center [382, 152] width 44 height 14
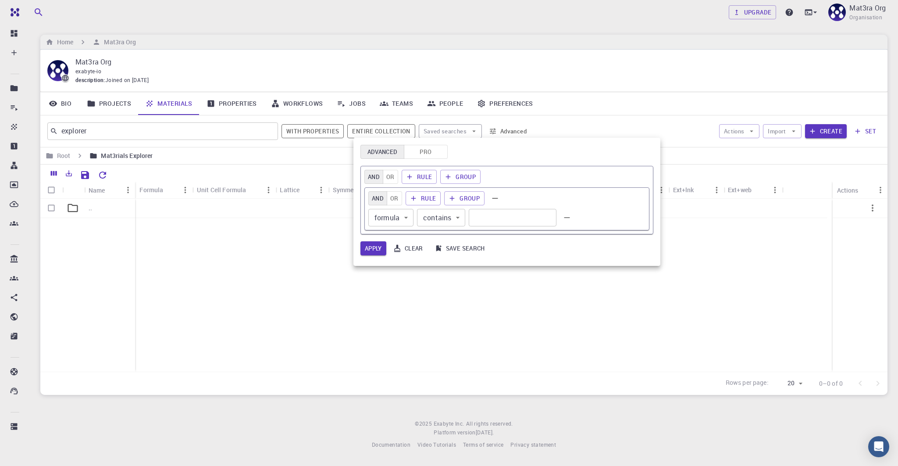
click at [366, 131] on div at bounding box center [449, 233] width 898 height 466
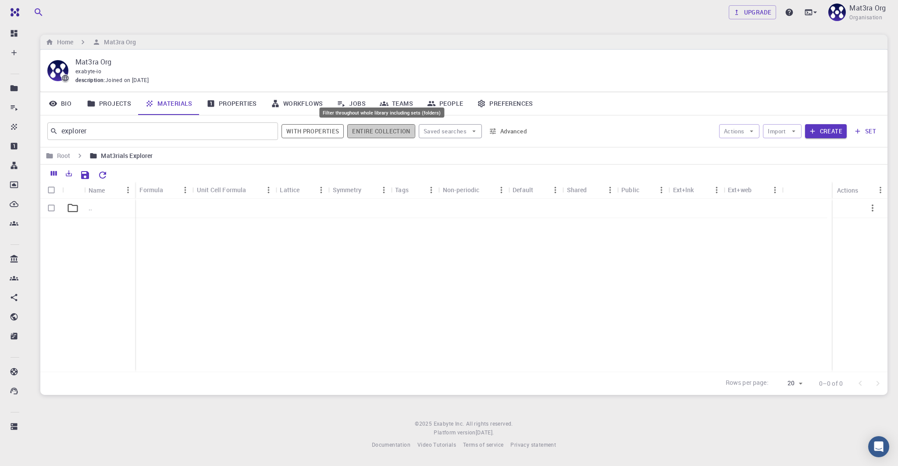
click at [366, 131] on button "Entire collection" at bounding box center [381, 131] width 68 height 14
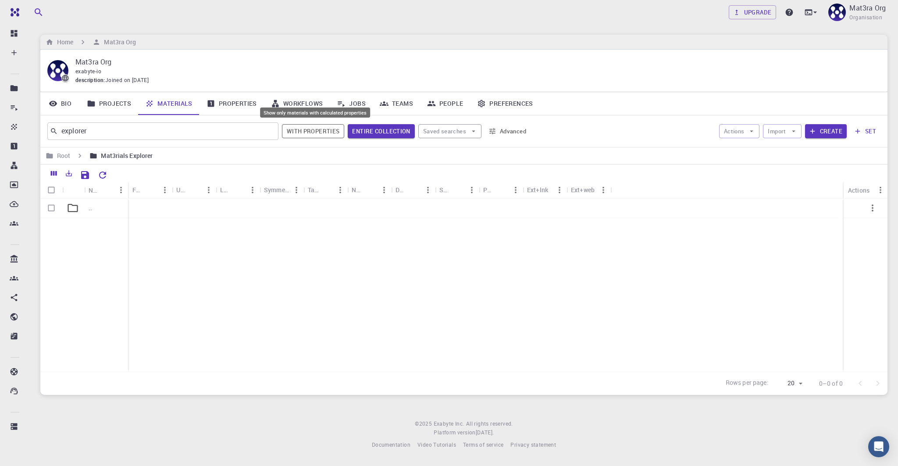
click at [304, 133] on button "With properties" at bounding box center [313, 131] width 63 height 14
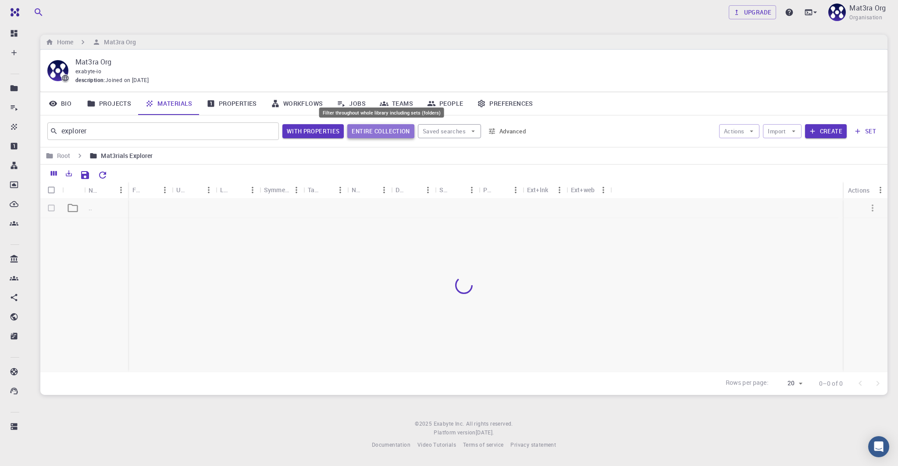
click at [369, 132] on button "Entire collection" at bounding box center [380, 131] width 67 height 14
click at [331, 131] on button "With properties" at bounding box center [313, 131] width 62 height 14
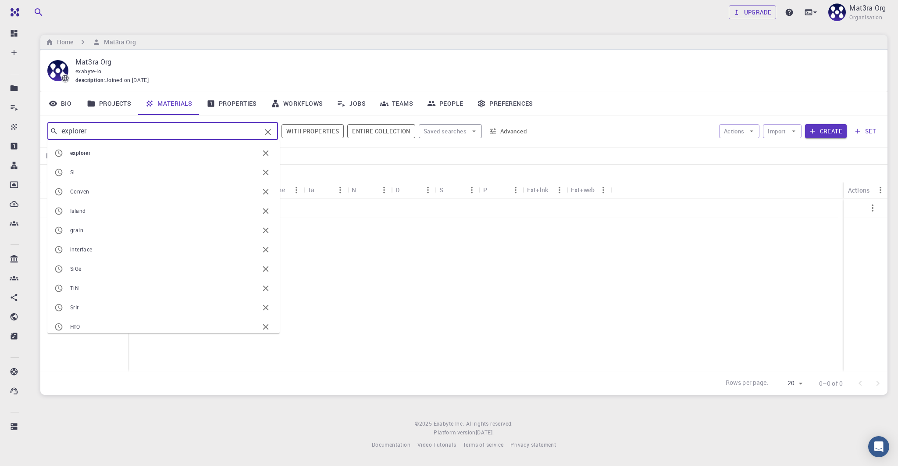
drag, startPoint x: 96, startPoint y: 131, endPoint x: 56, endPoint y: 131, distance: 40.3
click at [57, 131] on div "explorer ​" at bounding box center [162, 131] width 231 height 18
click at [354, 243] on div ".." at bounding box center [463, 285] width 847 height 173
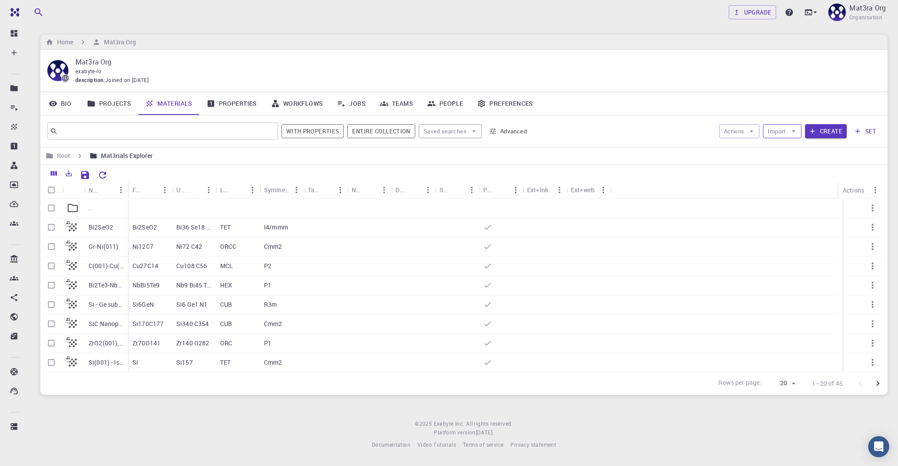
click at [781, 129] on button "Import" at bounding box center [782, 131] width 38 height 14
click at [794, 146] on span "Upload File" at bounding box center [815, 148] width 56 height 9
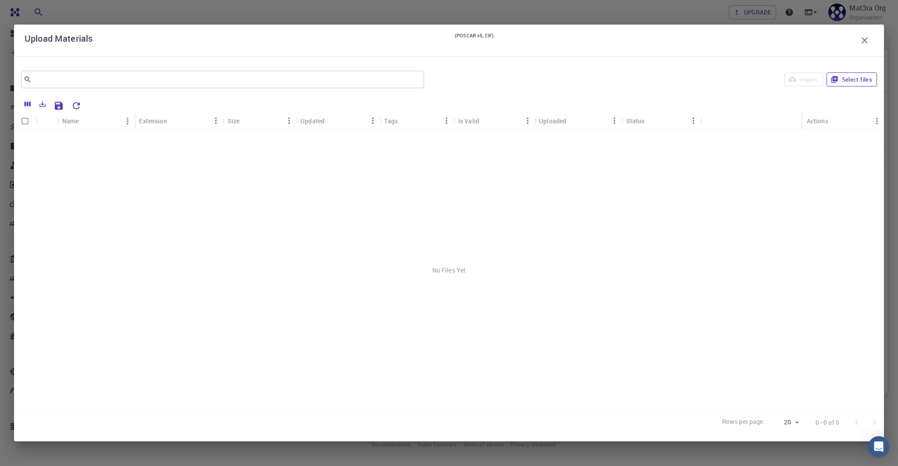
click at [841, 79] on button "Select files" at bounding box center [852, 79] width 50 height 14
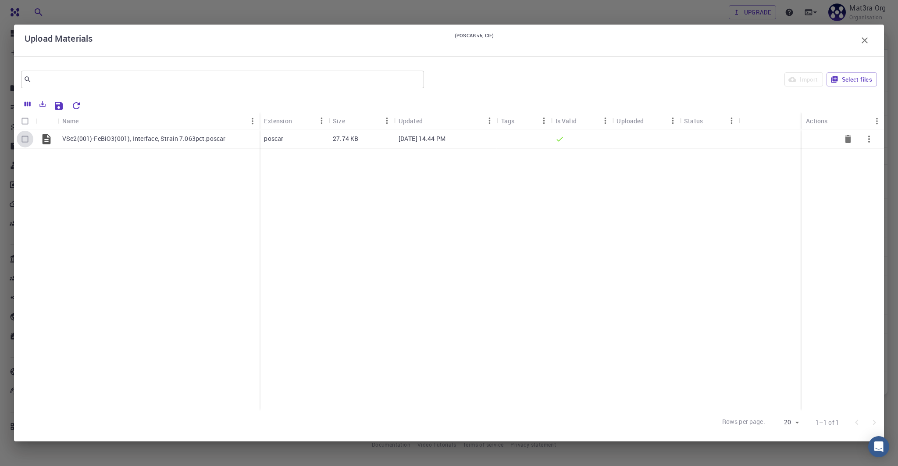
click at [24, 139] on input "Select row" at bounding box center [25, 139] width 17 height 17
checkbox input "true"
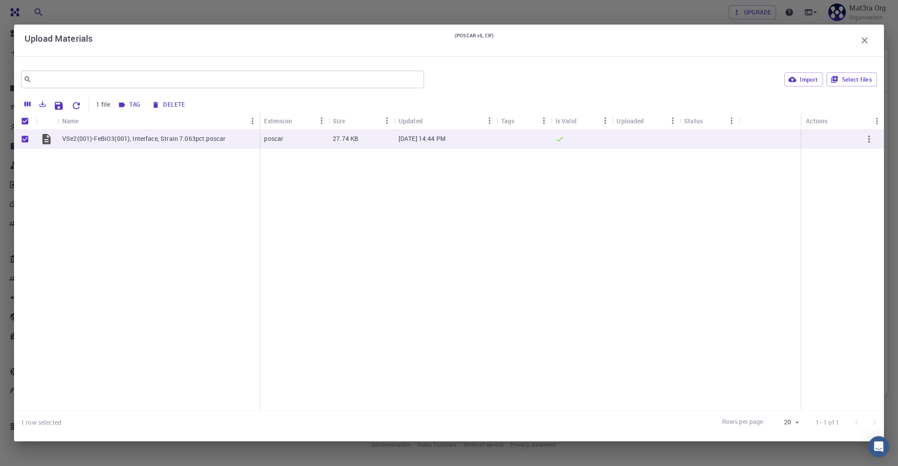
click at [804, 81] on button "Import" at bounding box center [803, 79] width 38 height 14
checkbox input "false"
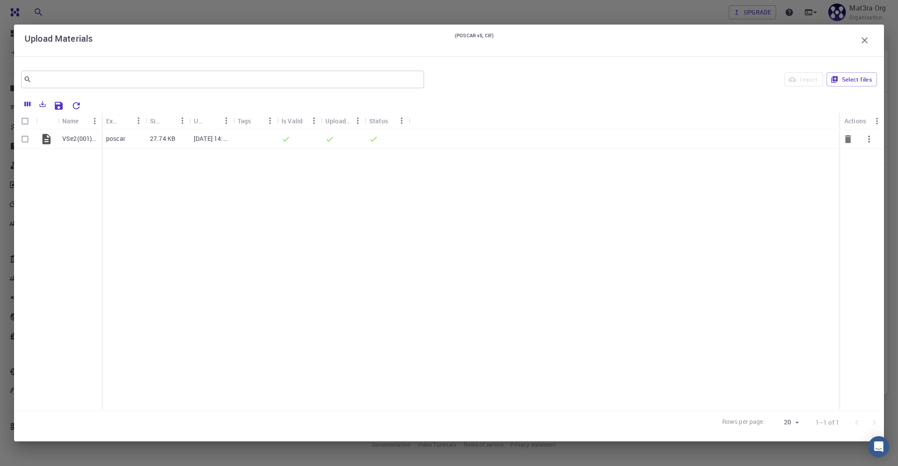
click at [24, 139] on input "Select row" at bounding box center [25, 139] width 17 height 17
checkbox input "true"
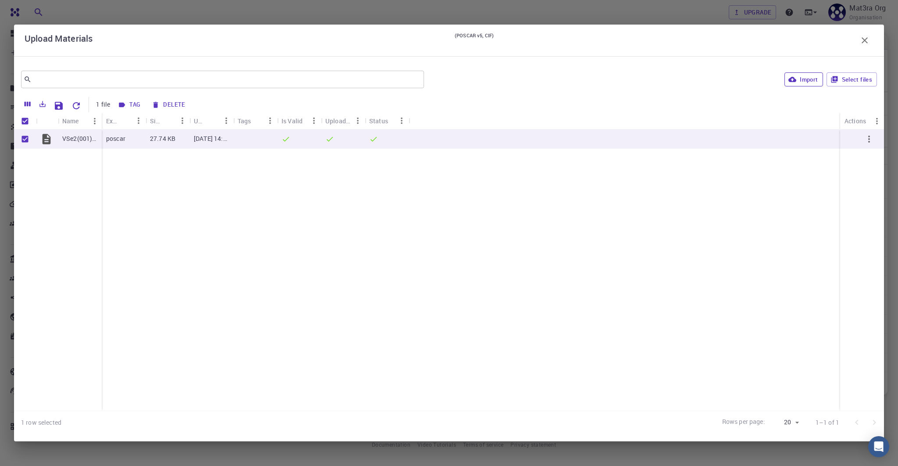
click at [812, 78] on button "Import" at bounding box center [803, 79] width 38 height 14
checkbox input "false"
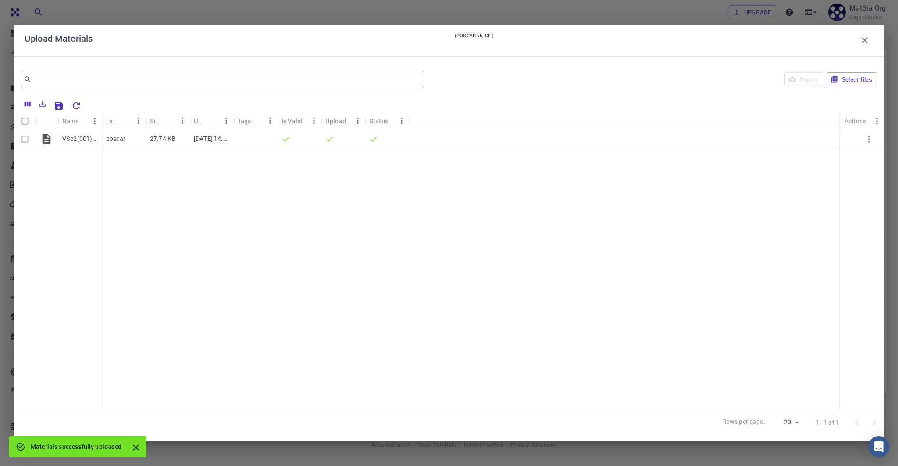
click at [865, 42] on icon "button" at bounding box center [864, 40] width 11 height 11
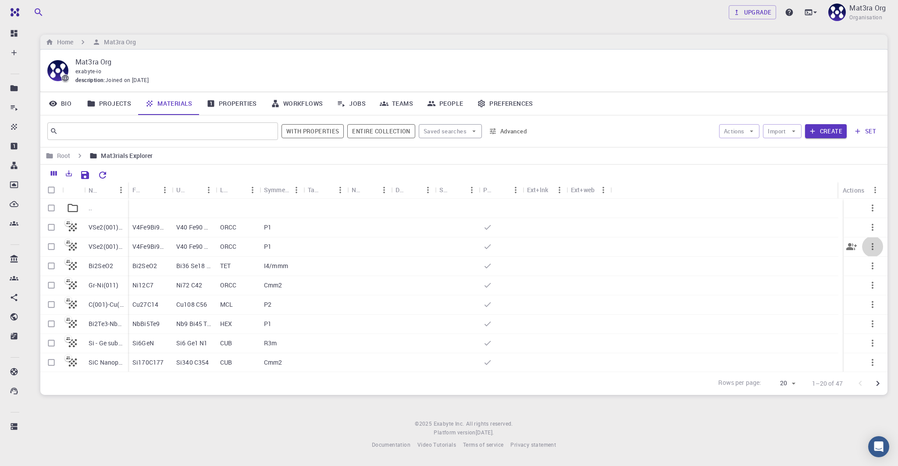
click at [869, 249] on icon "button" at bounding box center [872, 246] width 11 height 11
click at [858, 312] on span "Delete" at bounding box center [863, 313] width 15 height 9
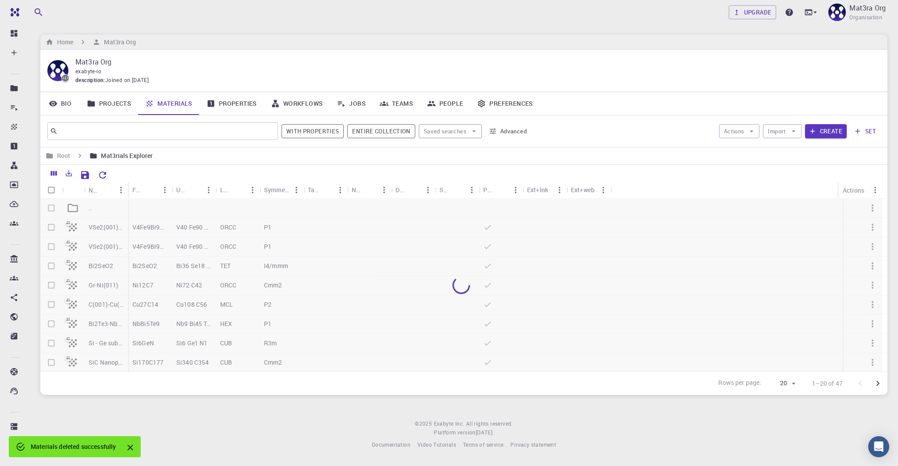
click at [867, 229] on div at bounding box center [461, 285] width 842 height 173
click at [872, 227] on icon "button" at bounding box center [873, 227] width 2 height 7
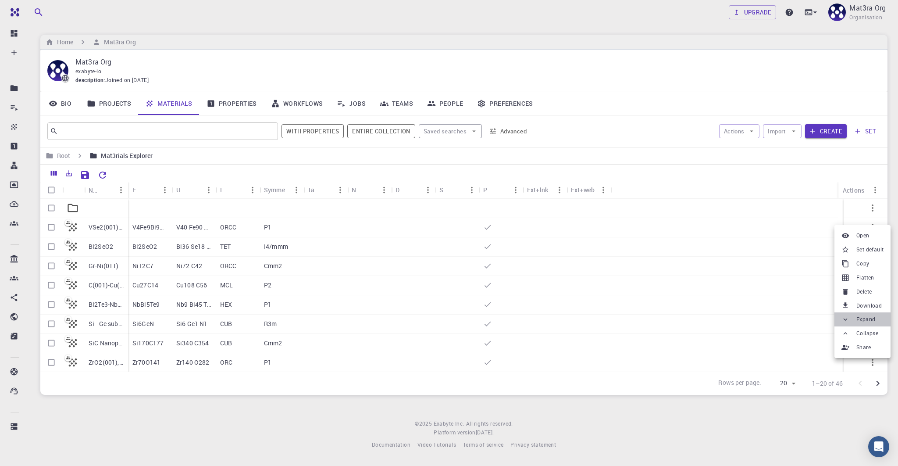
click at [851, 316] on div at bounding box center [846, 319] width 11 height 8
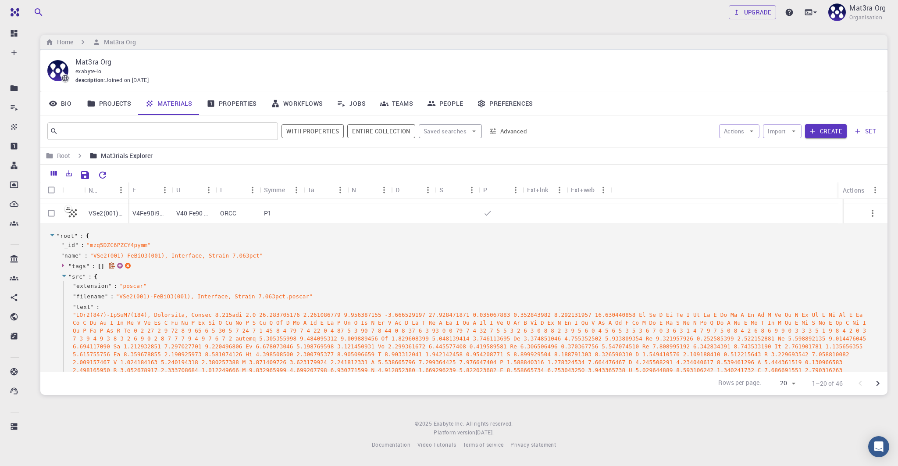
scroll to position [18, 0]
click at [64, 273] on icon at bounding box center [64, 272] width 7 height 6
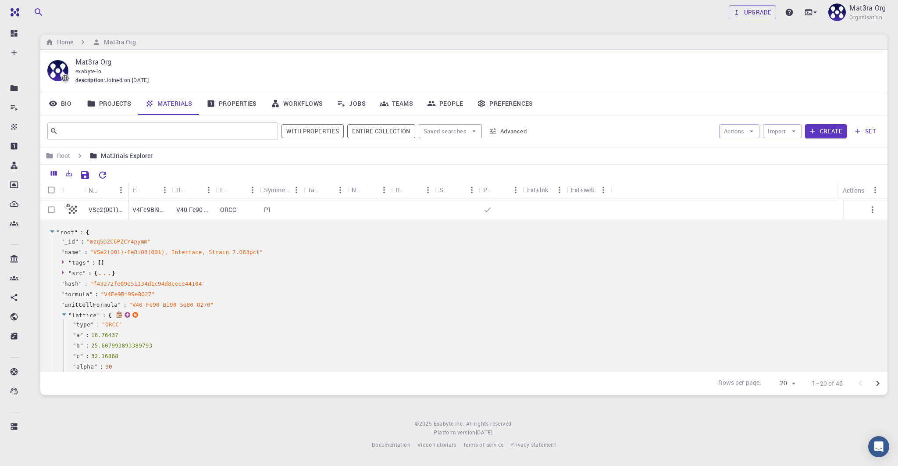
click at [63, 315] on icon at bounding box center [64, 314] width 7 height 6
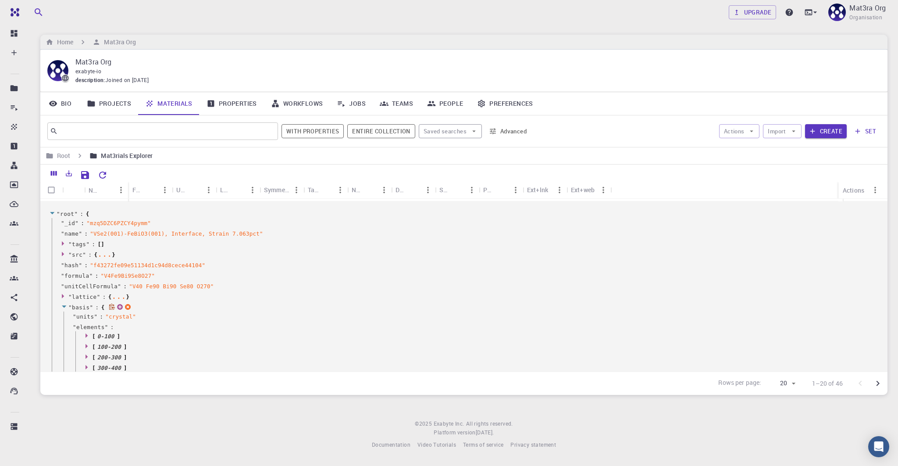
click at [63, 306] on icon at bounding box center [64, 306] width 4 height 2
click at [63, 314] on icon at bounding box center [64, 317] width 7 height 6
click at [64, 325] on icon at bounding box center [64, 327] width 7 height 6
click at [64, 336] on icon at bounding box center [64, 338] width 7 height 6
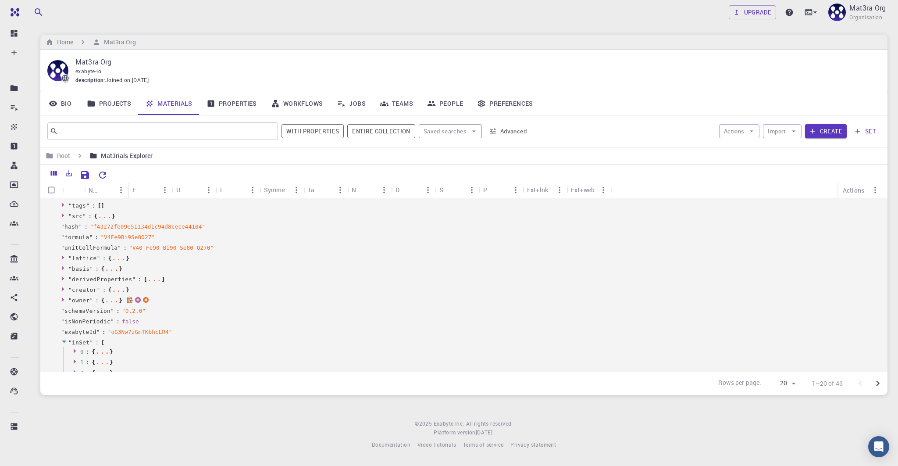
scroll to position [78, 0]
click at [178, 327] on icon at bounding box center [178, 328] width 6 height 6
